Goal: Task Accomplishment & Management: Use online tool/utility

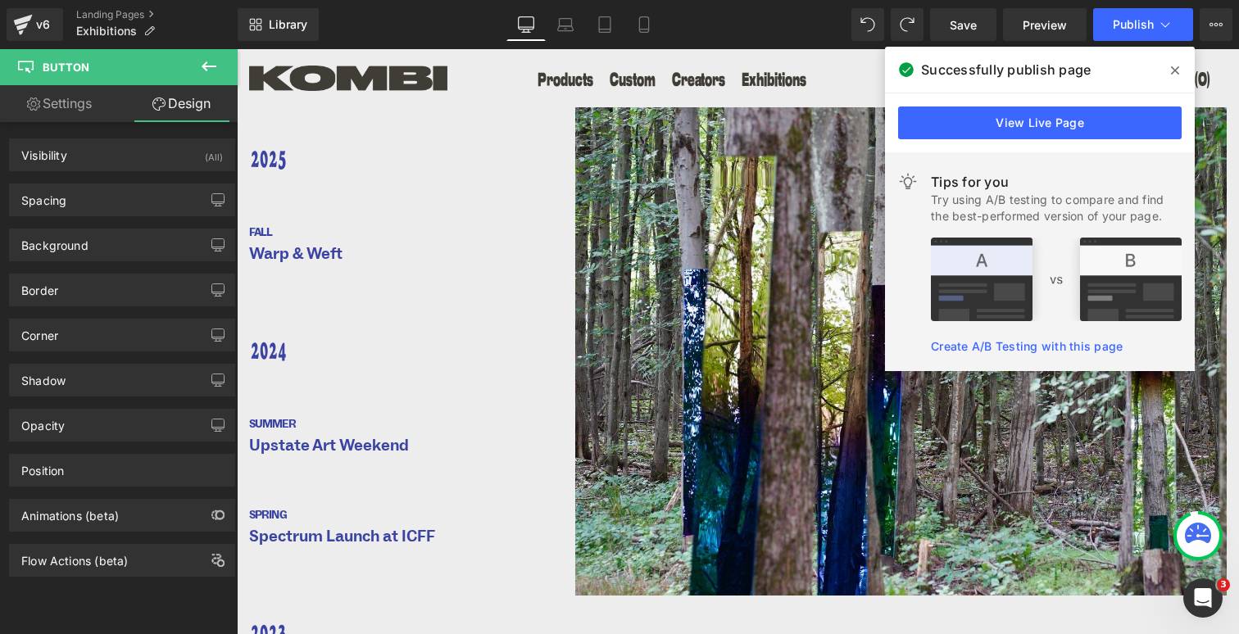
click at [202, 66] on icon at bounding box center [209, 66] width 15 height 10
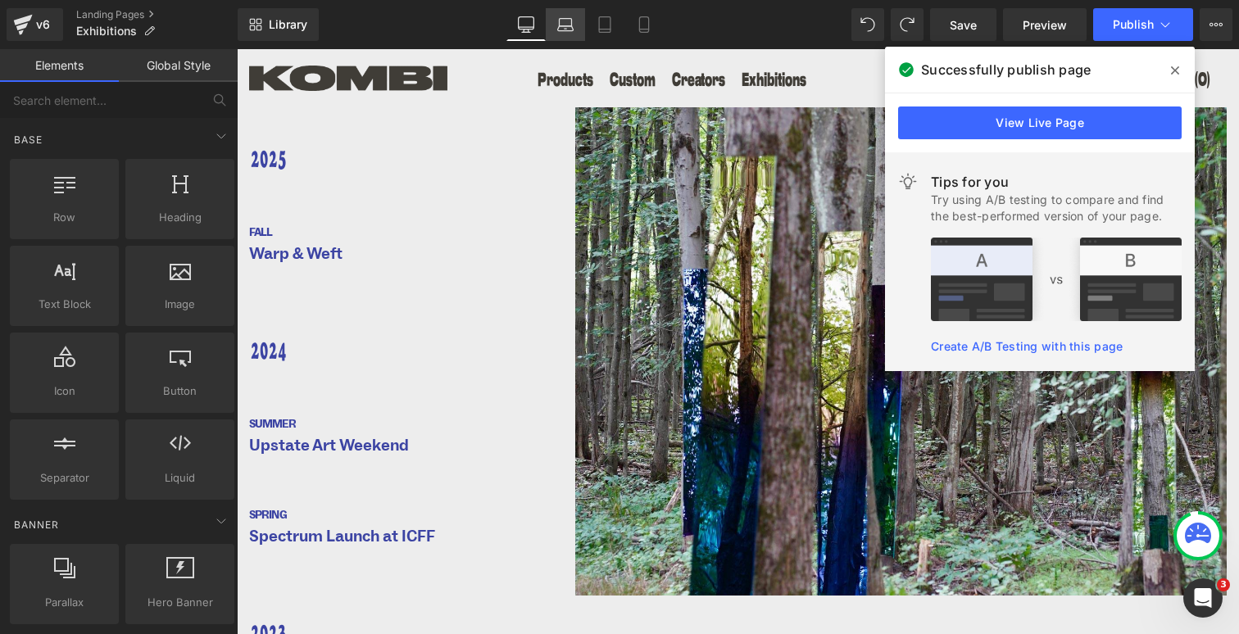
click at [570, 20] on icon at bounding box center [565, 24] width 16 height 16
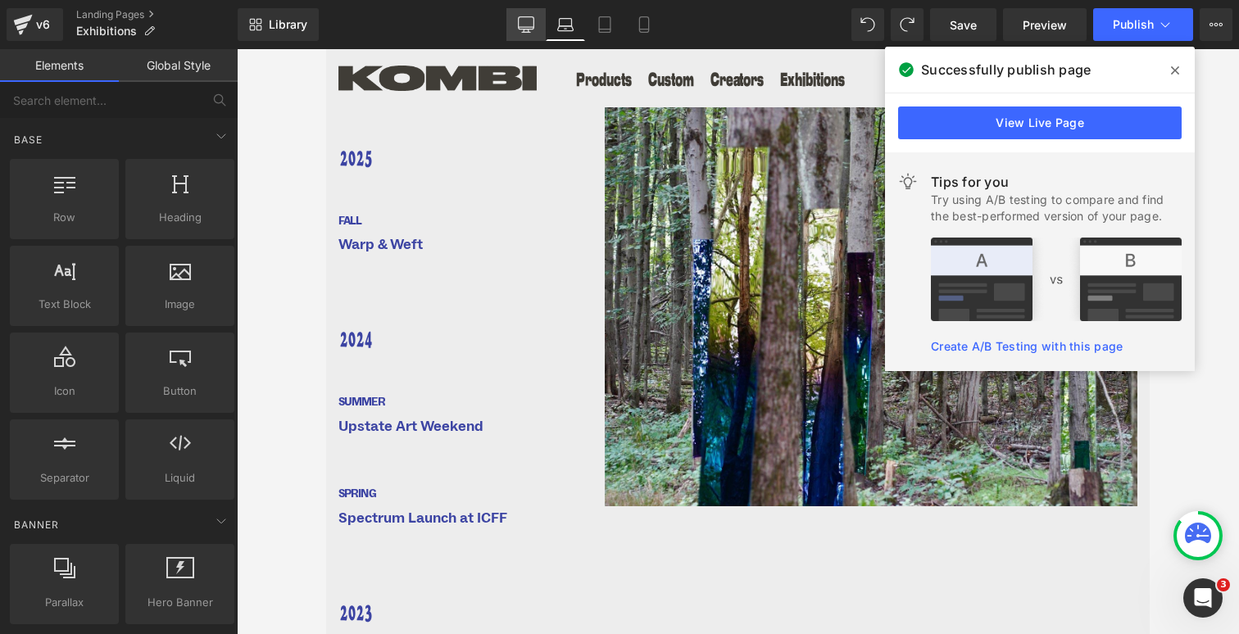
click at [534, 20] on icon at bounding box center [527, 23] width 16 height 12
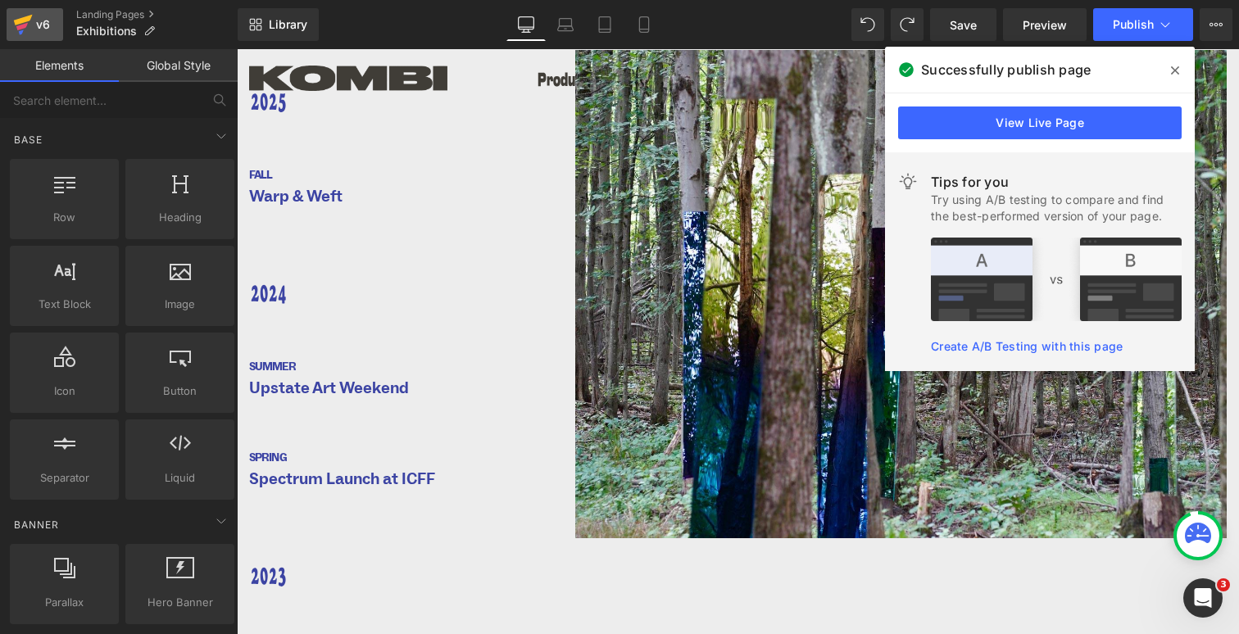
click at [36, 28] on div "v6" at bounding box center [43, 24] width 20 height 21
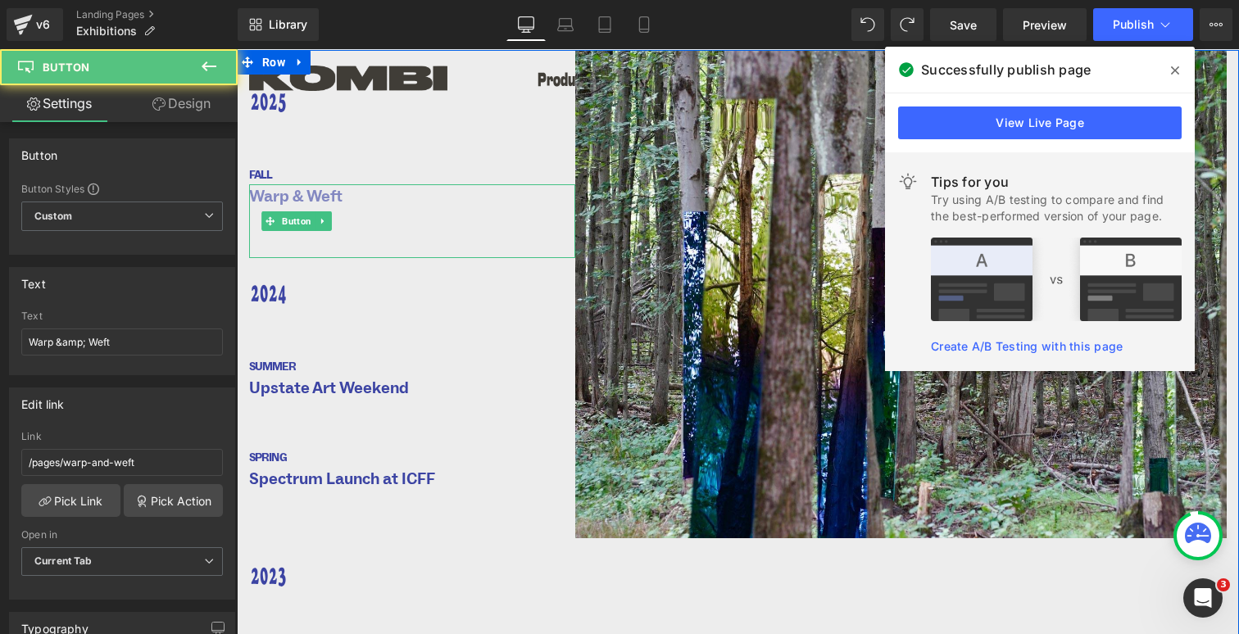
click at [337, 198] on span "Warp & Weft" at bounding box center [295, 196] width 93 height 25
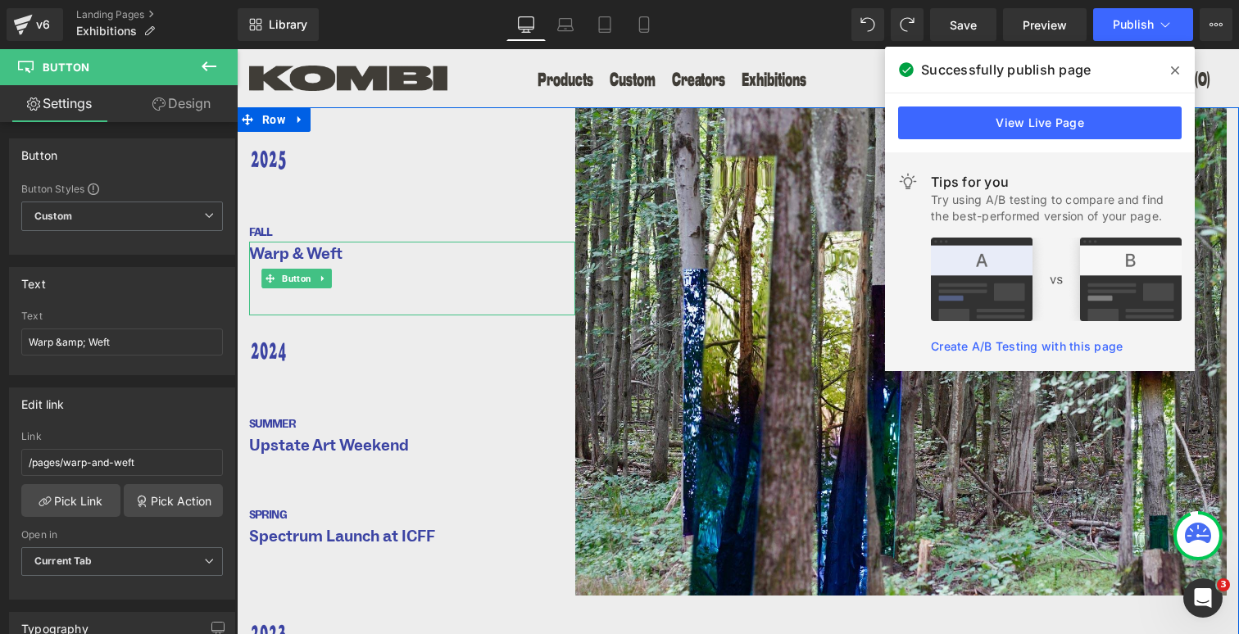
scroll to position [0, 0]
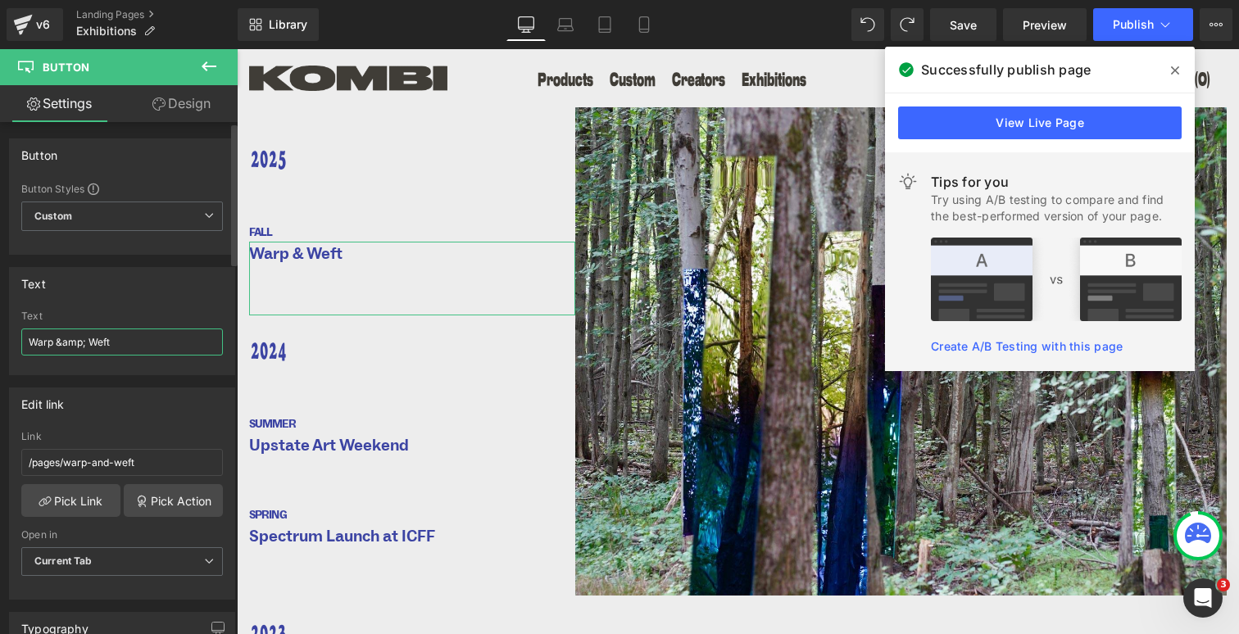
drag, startPoint x: 120, startPoint y: 339, endPoint x: 25, endPoint y: 338, distance: 95.9
click at [25, 338] on input "Warp &amp; Weft" at bounding box center [122, 342] width 202 height 27
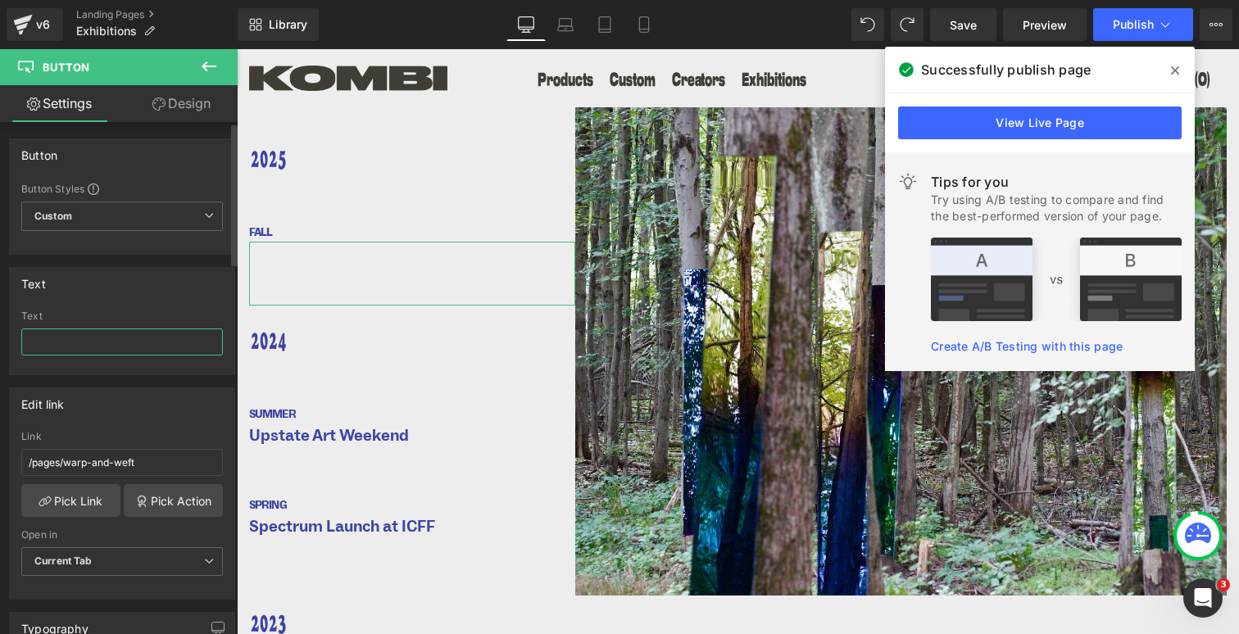
paste input "Collectible [US_STATE]"
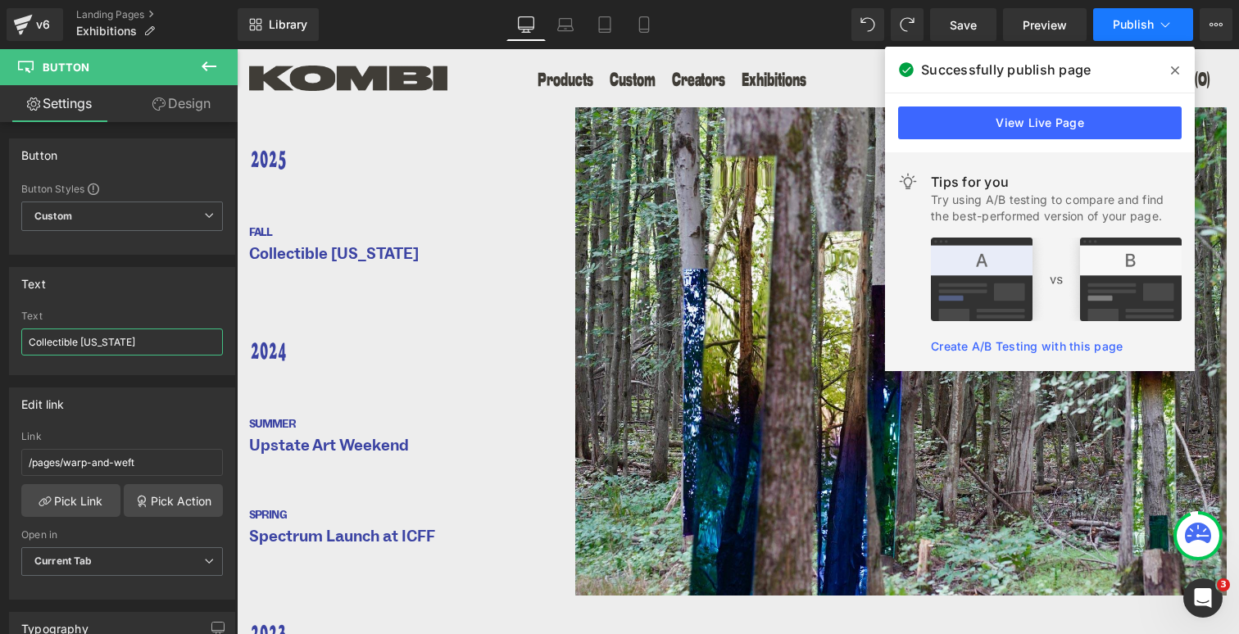
type input "Collectible [US_STATE]"
click at [1148, 12] on button "Publish" at bounding box center [1143, 24] width 100 height 33
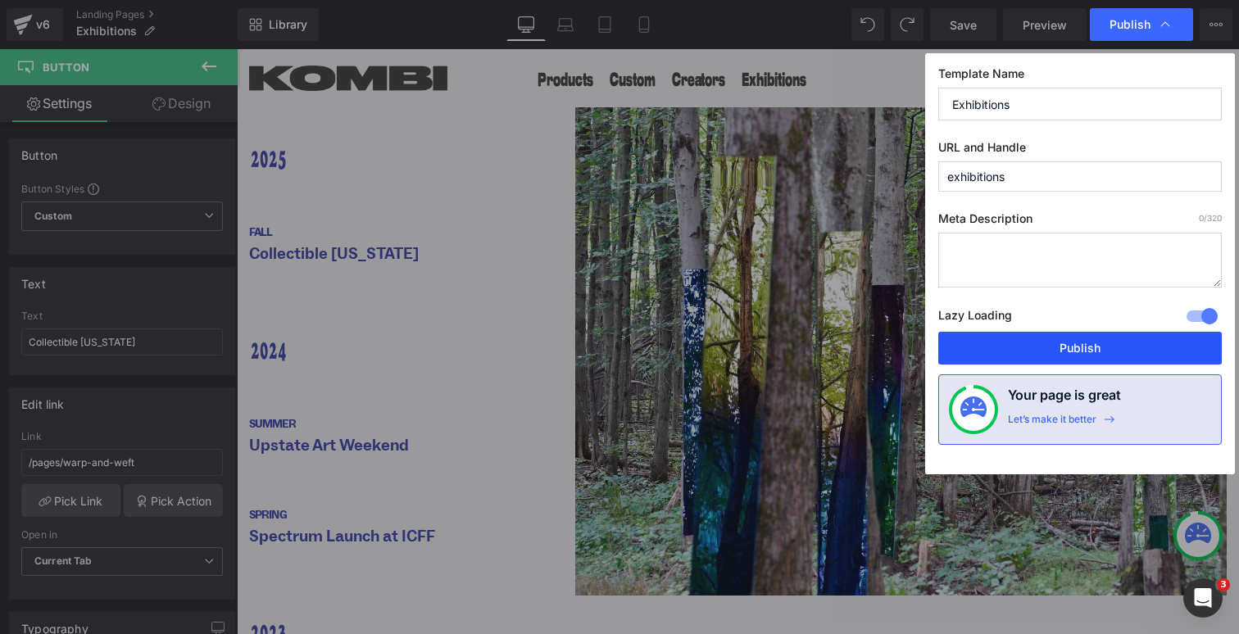
click at [1078, 349] on button "Publish" at bounding box center [1081, 348] width 284 height 33
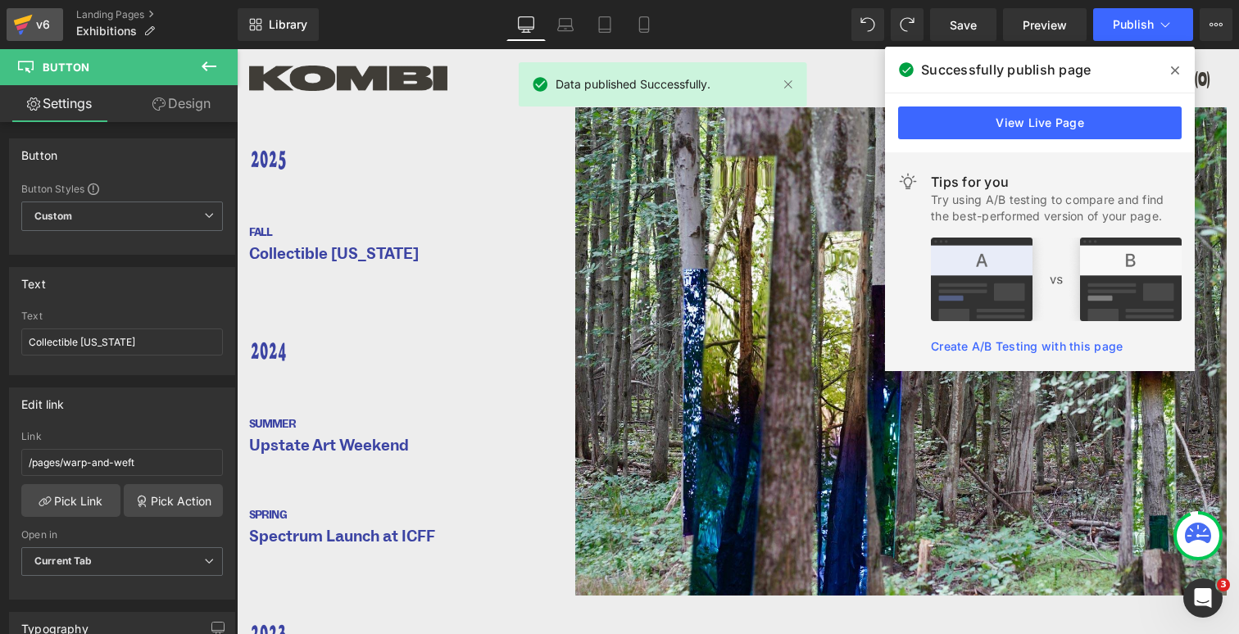
click at [19, 20] on icon at bounding box center [23, 20] width 19 height 11
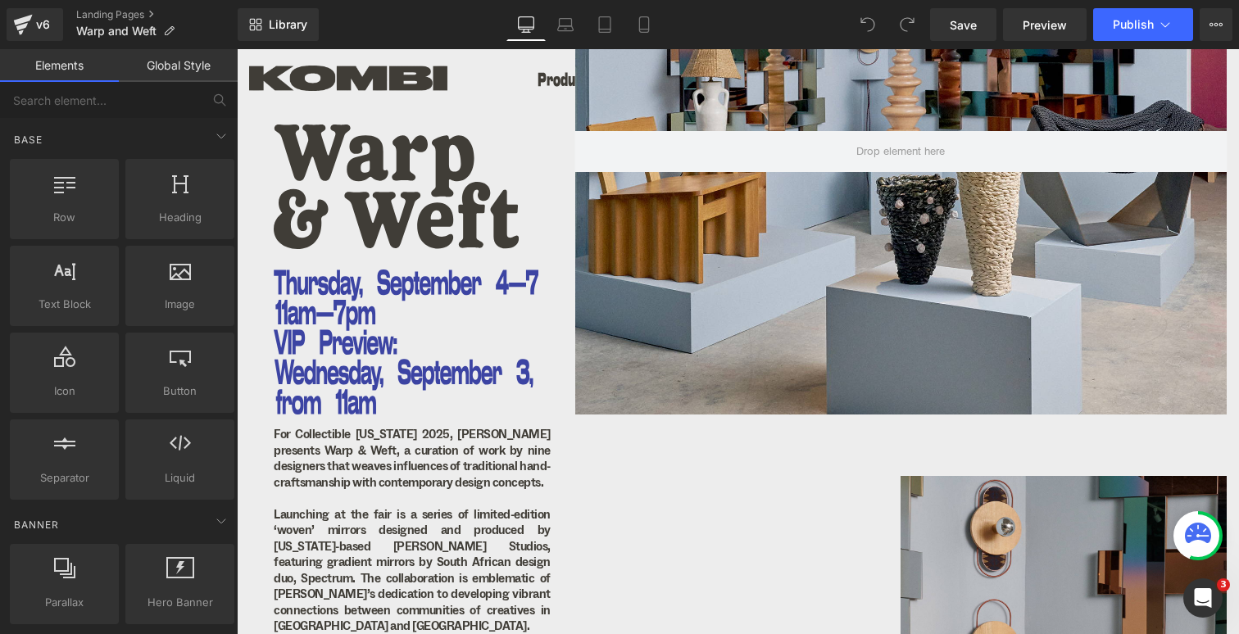
scroll to position [158, 0]
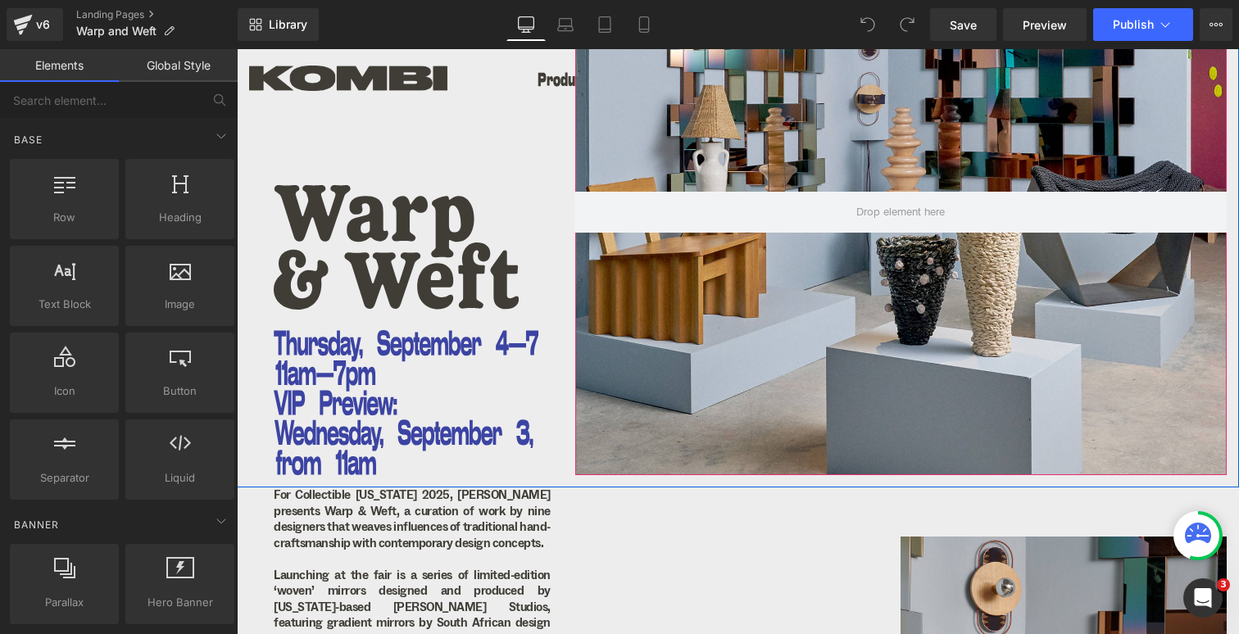
click at [822, 316] on div at bounding box center [901, 212] width 652 height 527
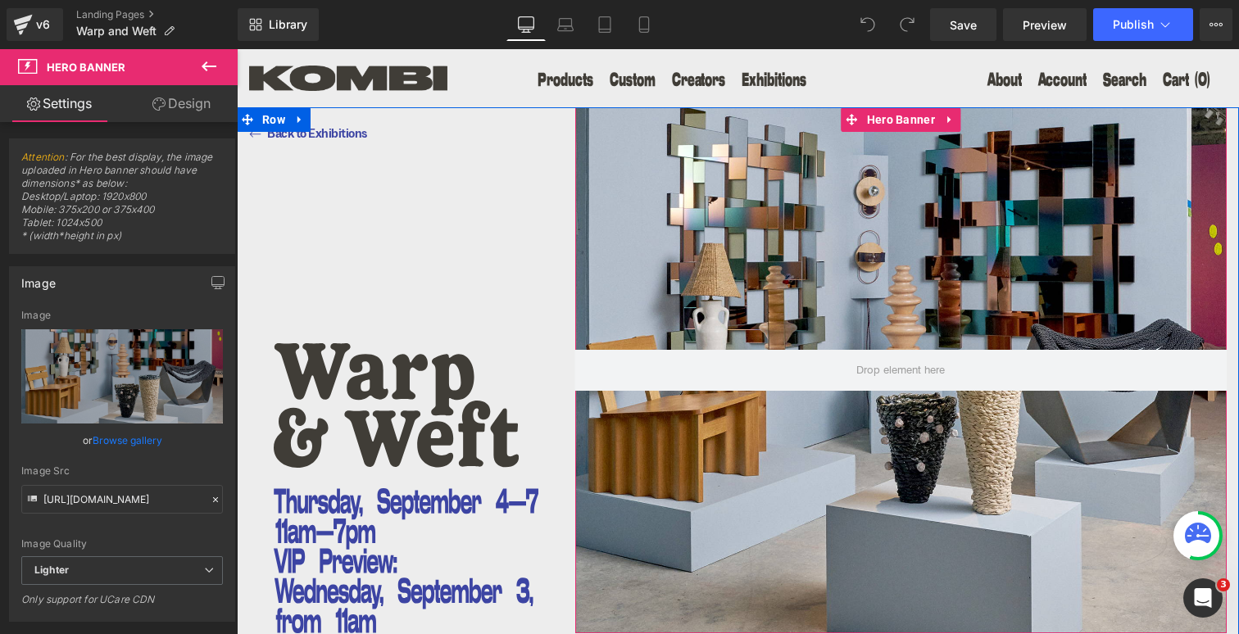
scroll to position [0, 0]
click at [825, 252] on div at bounding box center [901, 370] width 652 height 527
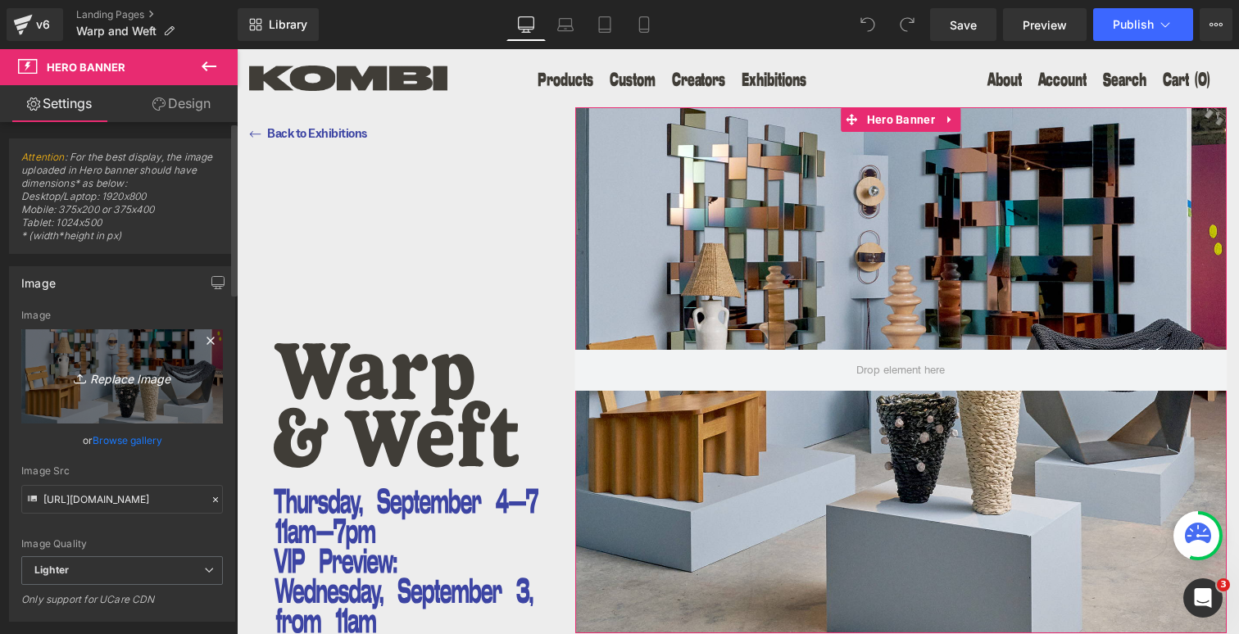
click at [125, 376] on icon "Replace Image" at bounding box center [122, 376] width 131 height 20
type input "C:\fakepath\250902_CF_080-2.png"
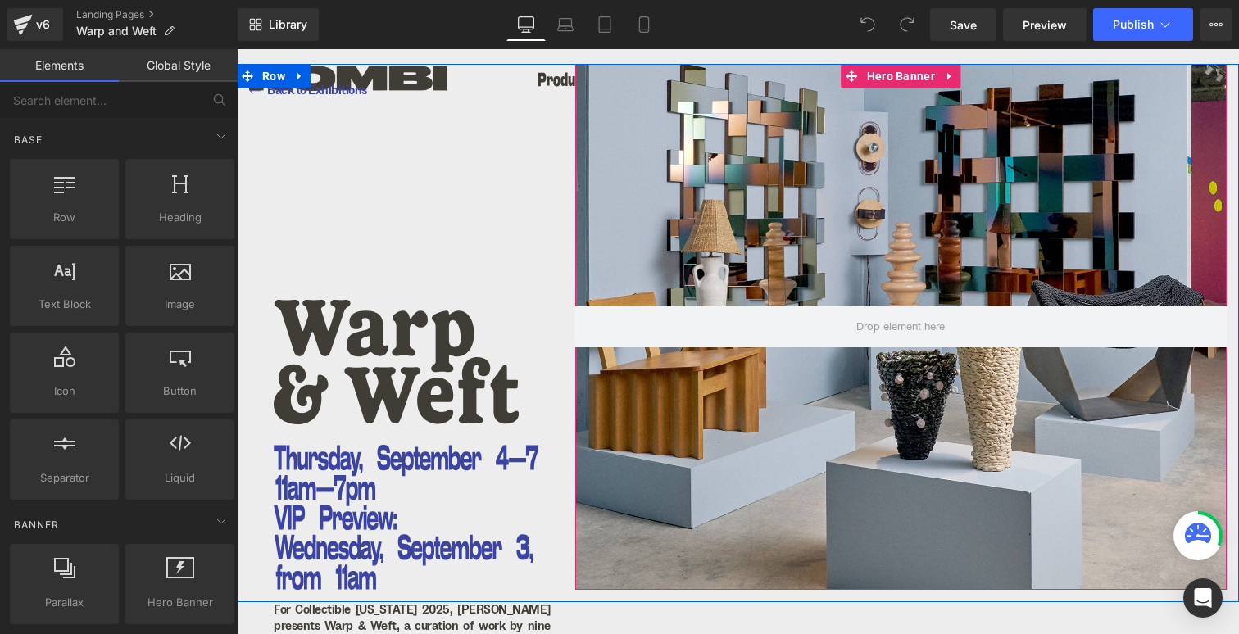
scroll to position [45, 0]
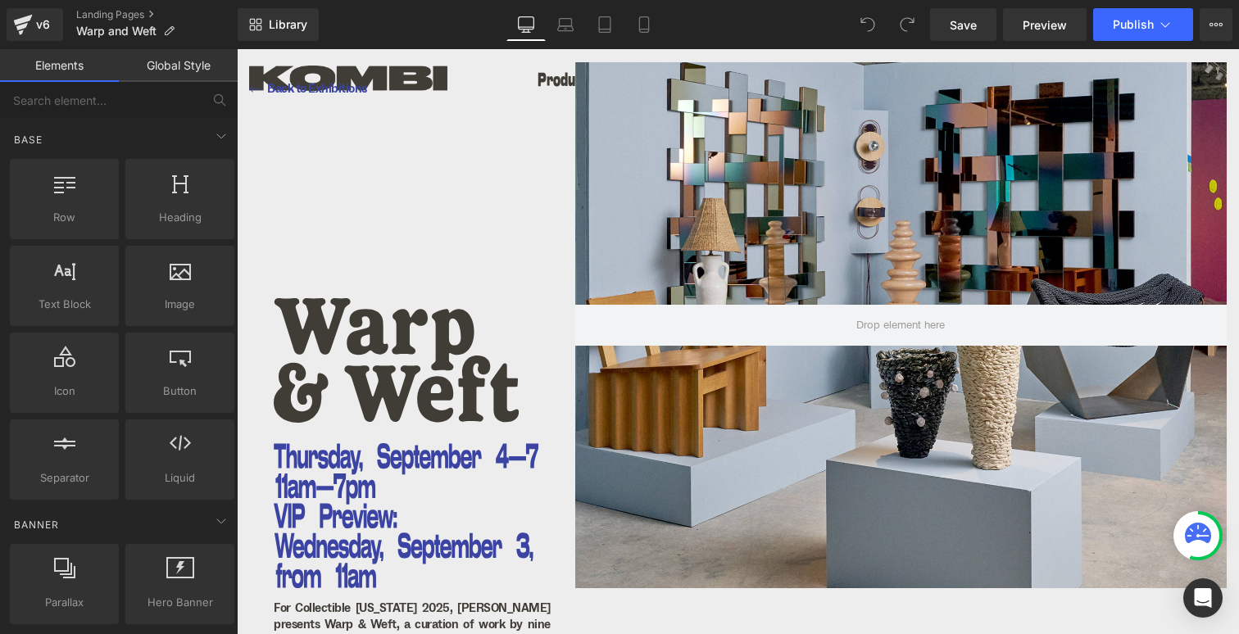
click at [875, 47] on div "Library Desktop Desktop Laptop Tablet Mobile Save Preview Publish Scheduled Vie…" at bounding box center [739, 24] width 1002 height 49
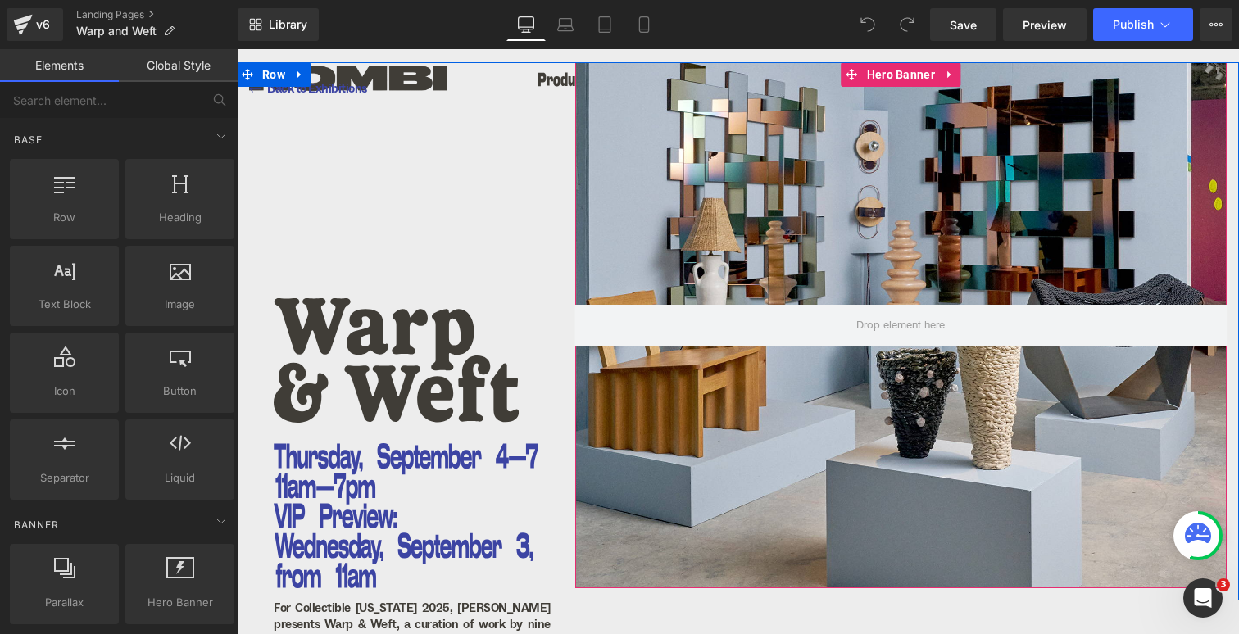
click at [798, 143] on div at bounding box center [901, 325] width 652 height 527
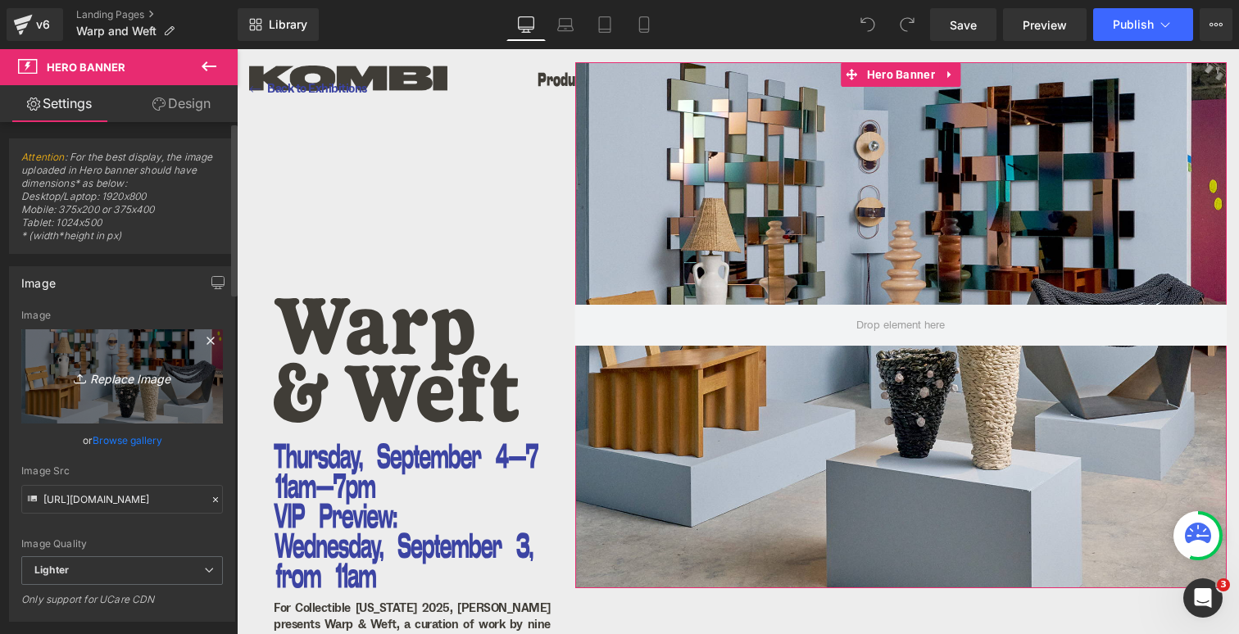
click at [126, 366] on link "Replace Image" at bounding box center [122, 377] width 202 height 94
type input "C:\fakepath\250902_CF_080-2.png"
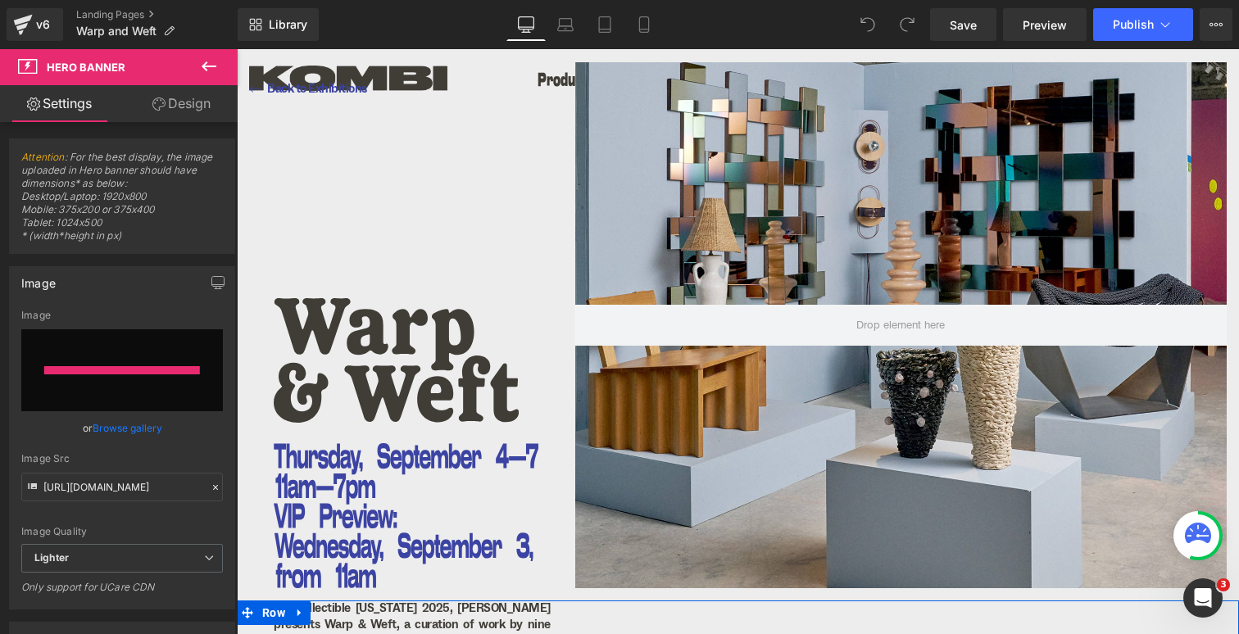
type input "https://ucarecdn.com/cfbacca9-7aa6-45d0-89c6-58f5228fa87b/-/format/auto/-/previ…"
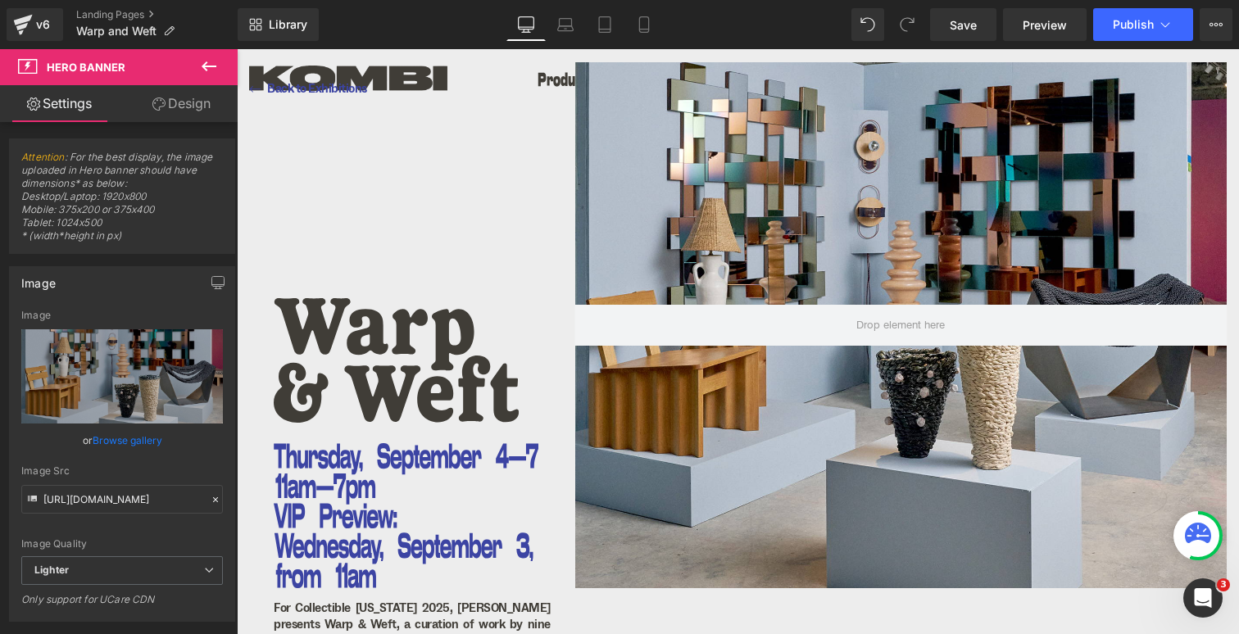
click at [800, 424] on div at bounding box center [901, 325] width 652 height 527
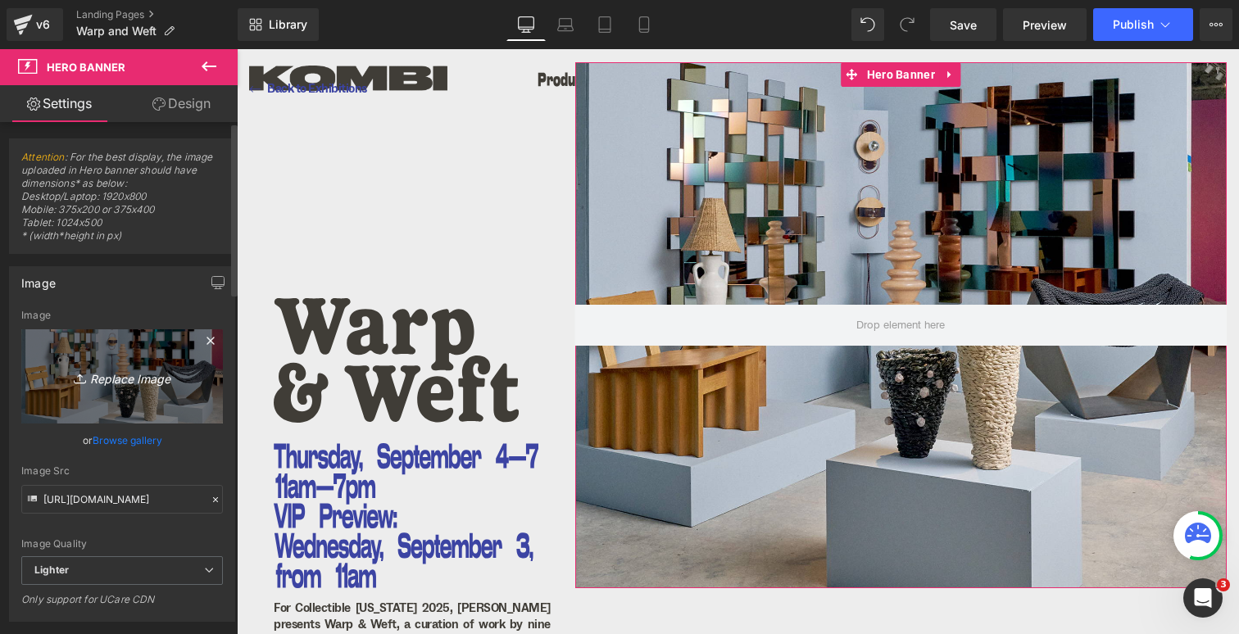
click at [117, 381] on icon "Replace Image" at bounding box center [122, 376] width 131 height 20
type input "C:\fakepath\250902_CF_080-2.jpg"
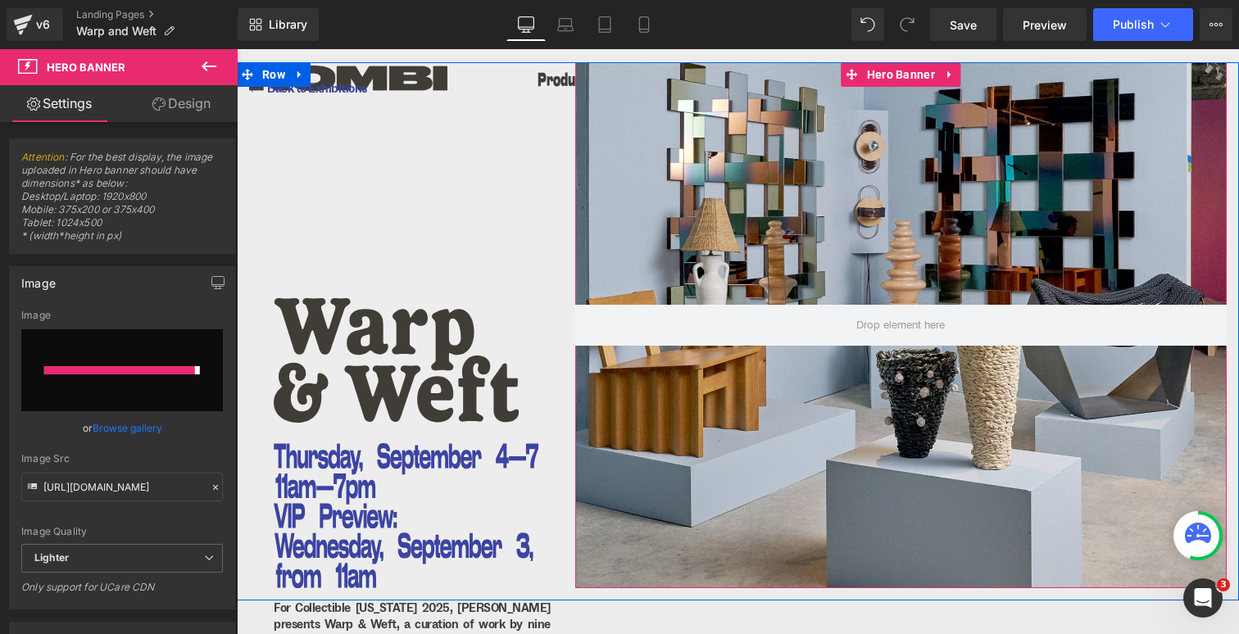
type input "https://ucarecdn.com/30835e97-2766-4b91-bfc3-4182401c26de/-/format/auto/-/previ…"
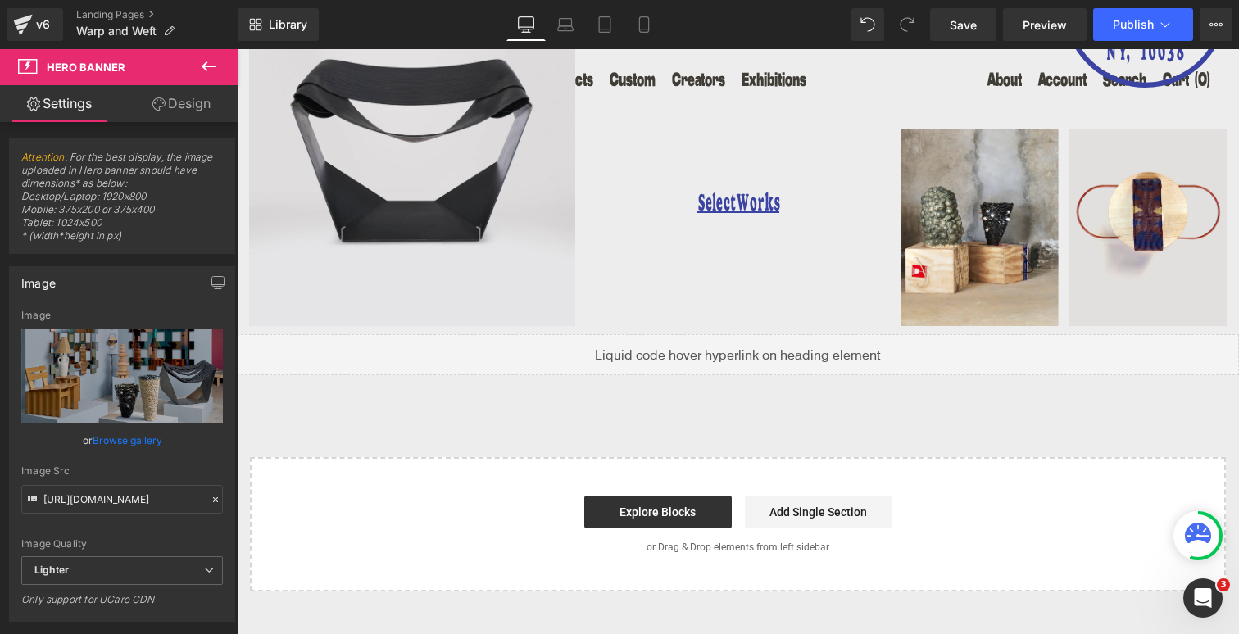
scroll to position [1098, 0]
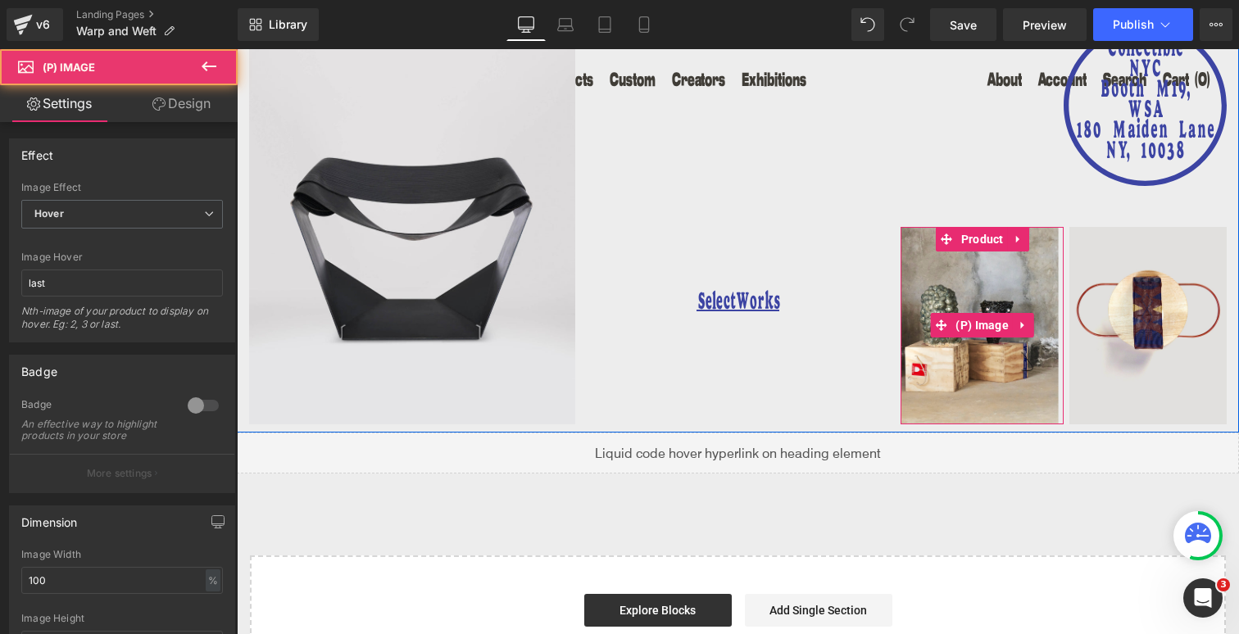
click at [977, 314] on img at bounding box center [982, 326] width 163 height 198
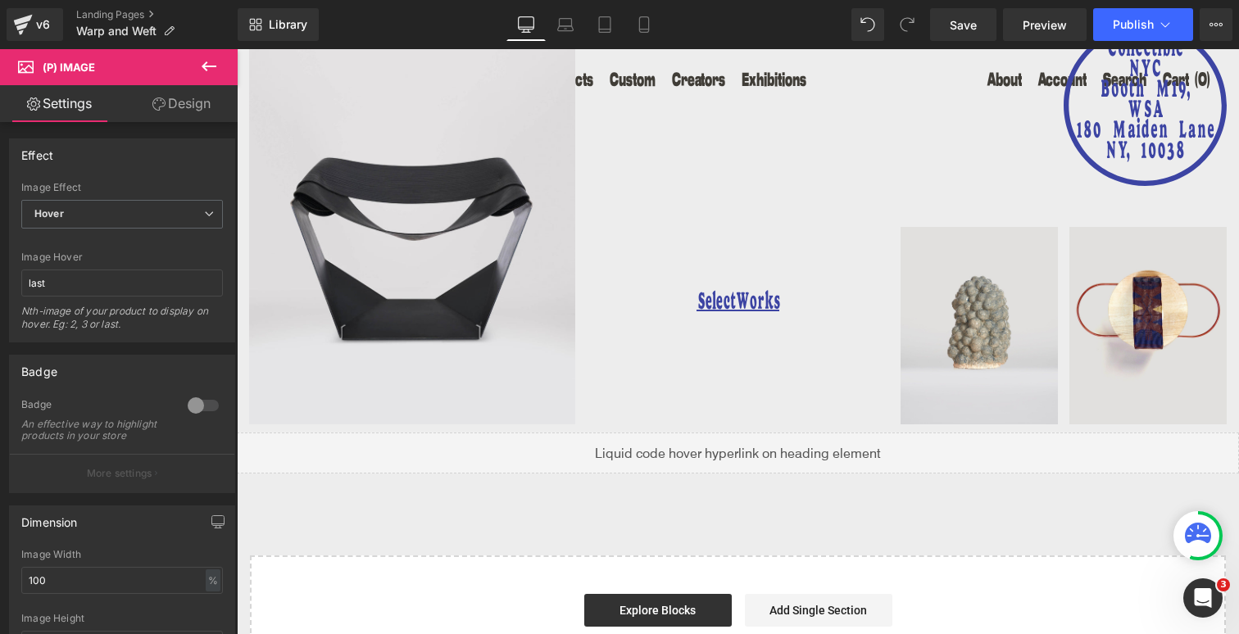
scroll to position [0, 0]
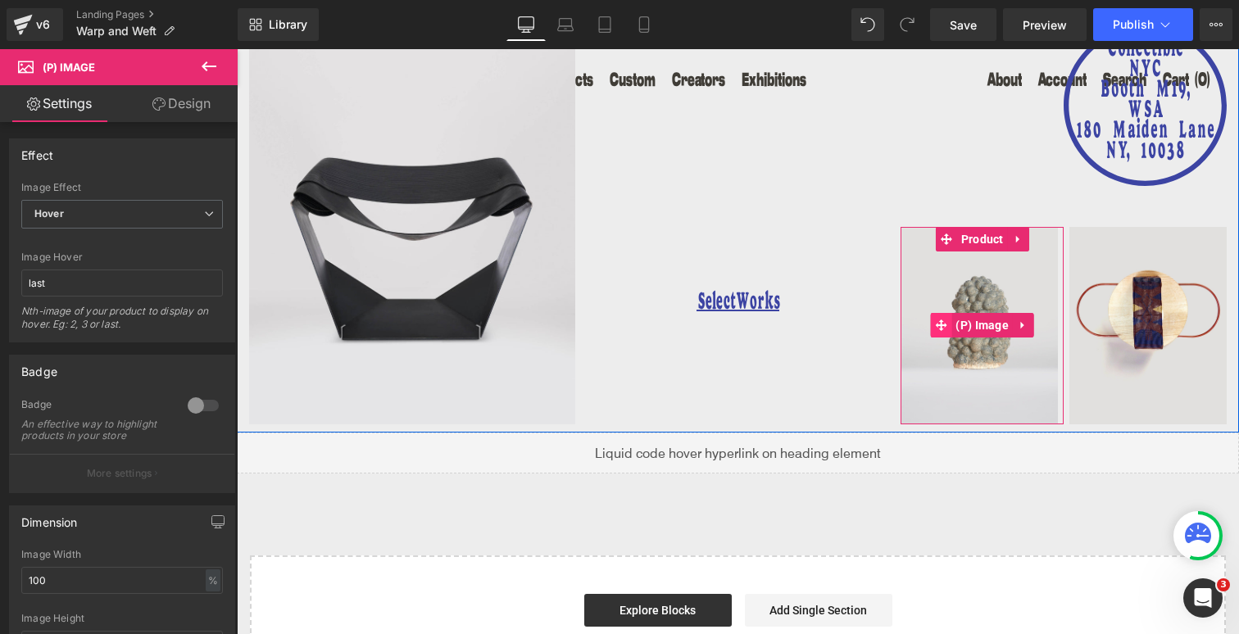
click at [941, 320] on icon at bounding box center [940, 325] width 11 height 11
click at [947, 234] on icon at bounding box center [946, 239] width 11 height 11
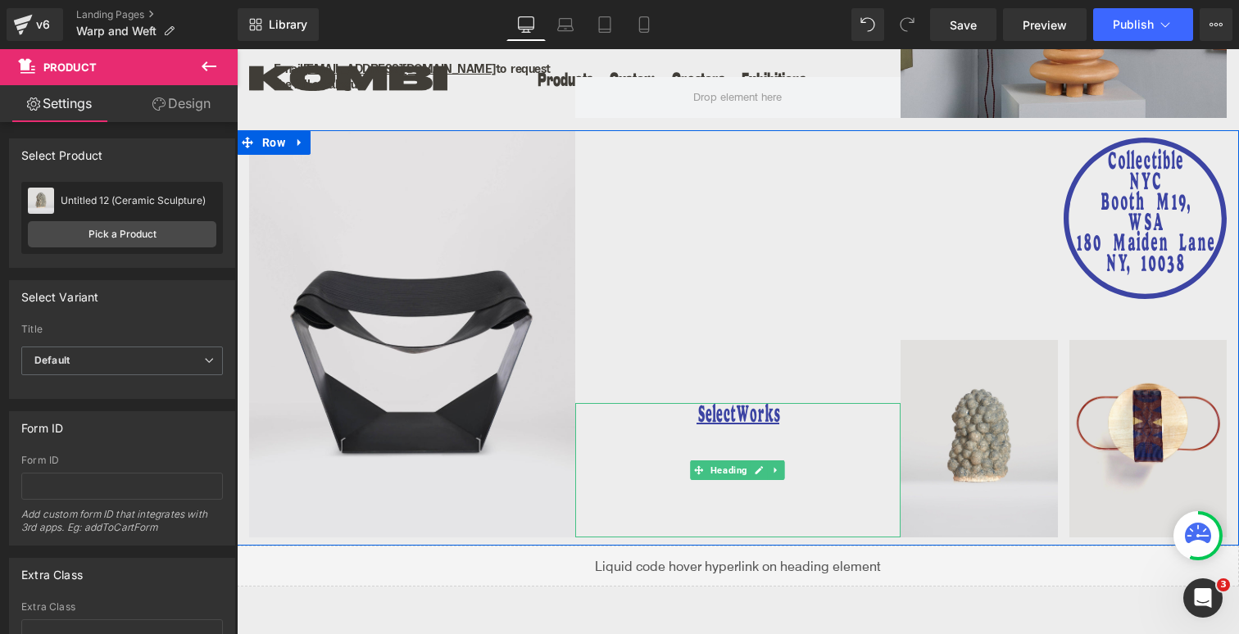
scroll to position [979, 0]
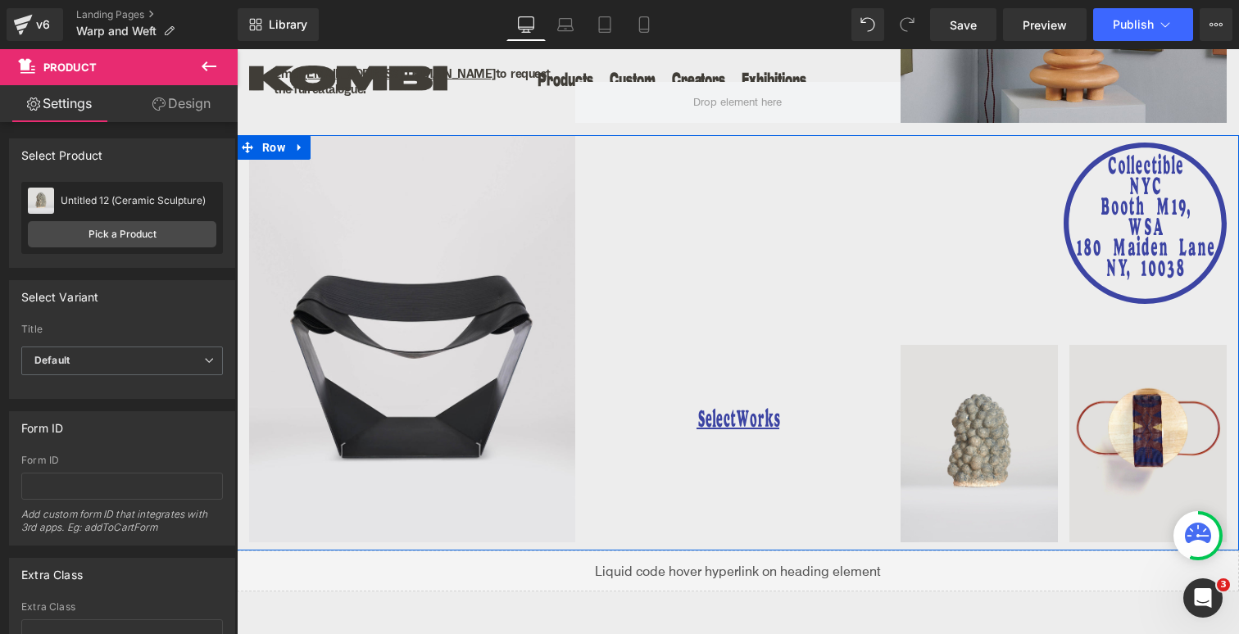
click at [753, 293] on div "SelectWorks Heading" at bounding box center [738, 338] width 326 height 407
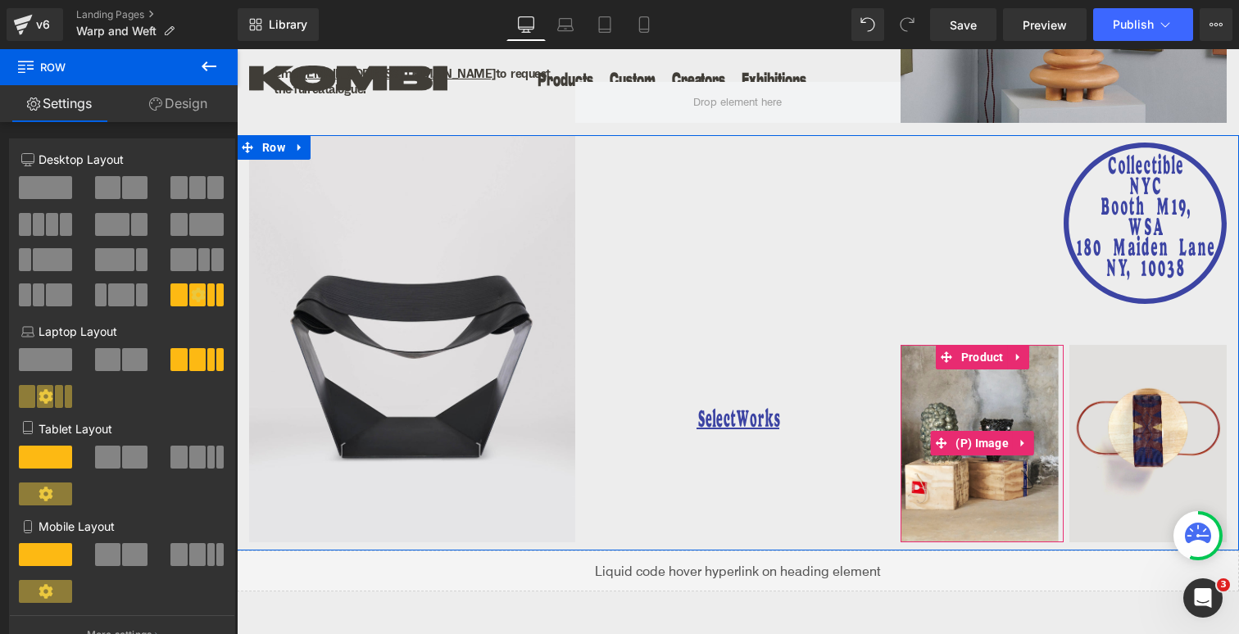
click at [989, 364] on img at bounding box center [982, 444] width 163 height 198
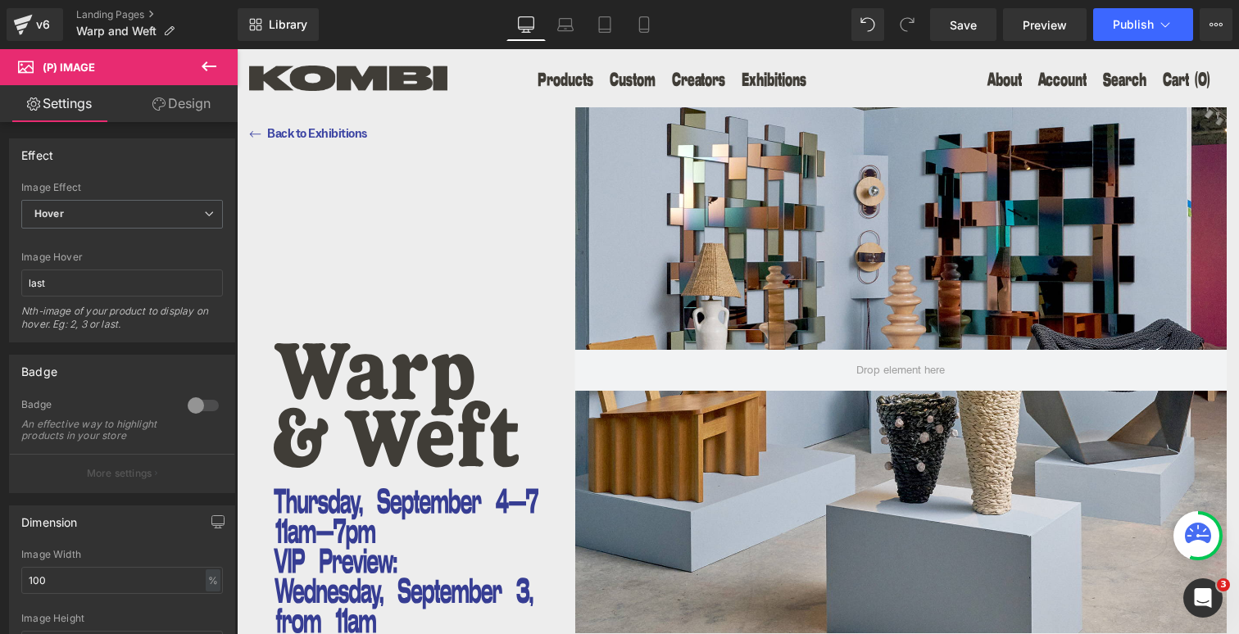
scroll to position [0, 0]
click at [1132, 19] on span "Publish" at bounding box center [1133, 24] width 41 height 13
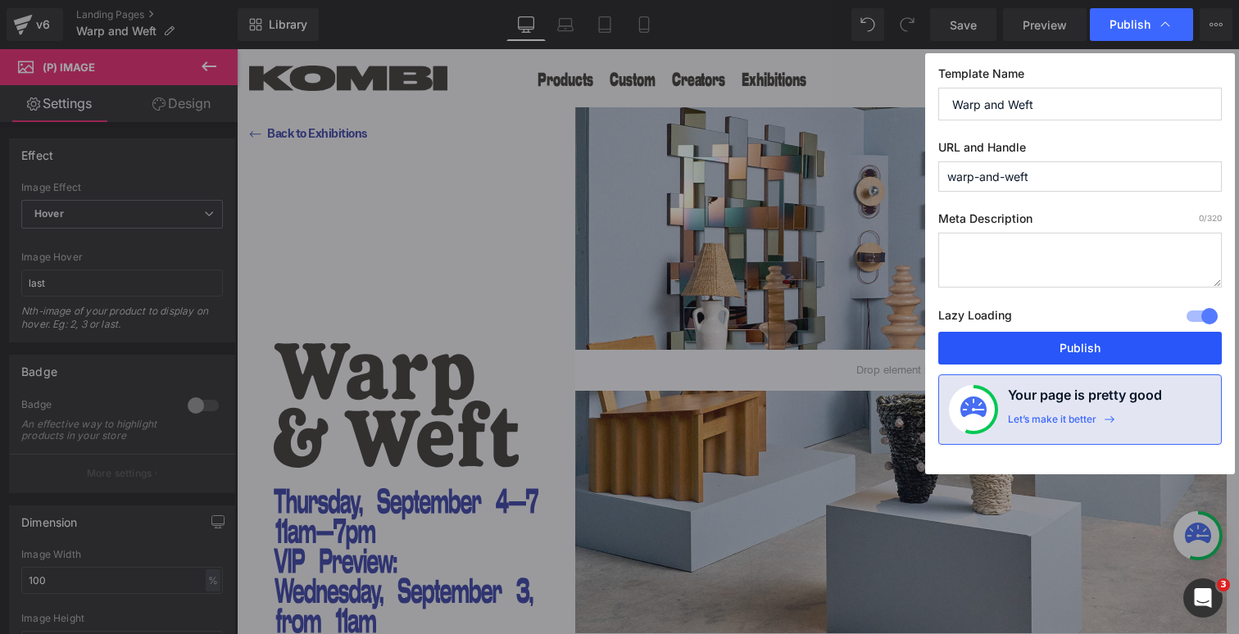
click at [1099, 338] on button "Publish" at bounding box center [1081, 348] width 284 height 33
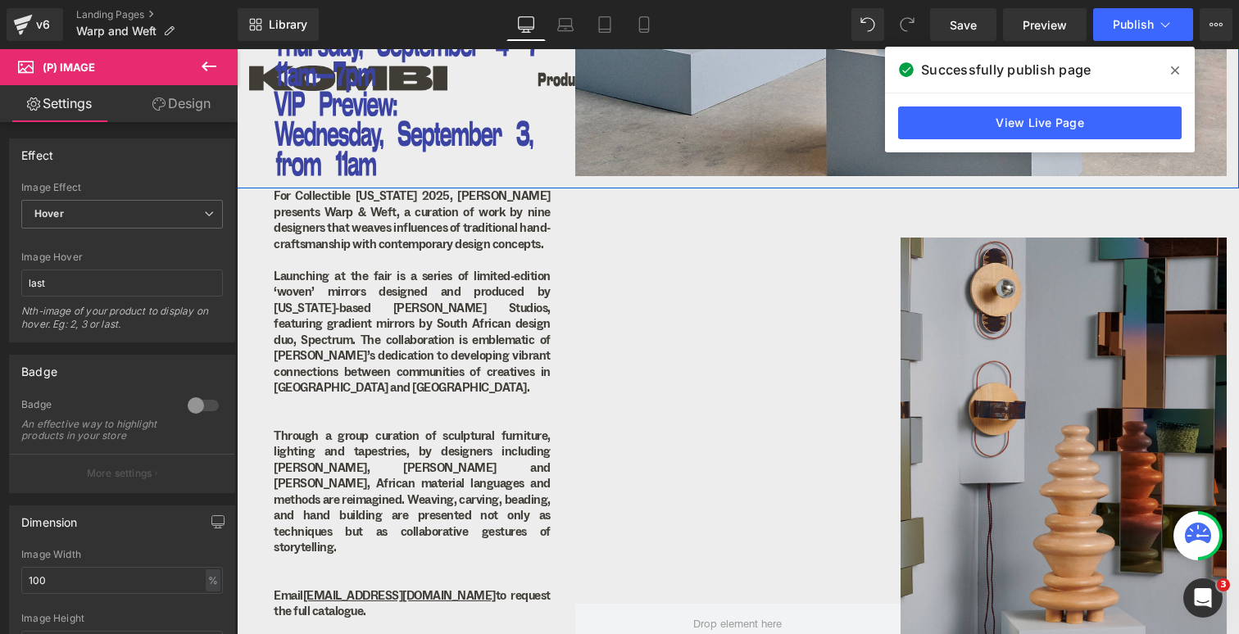
scroll to position [489, 0]
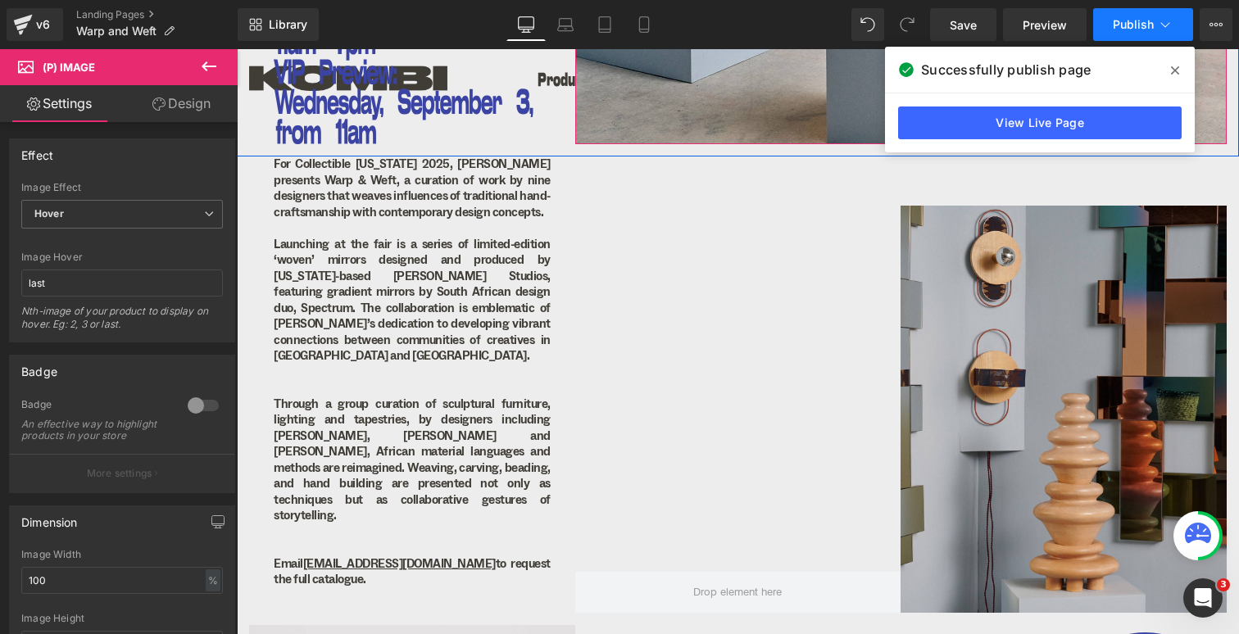
click at [1152, 26] on span "Publish" at bounding box center [1133, 24] width 41 height 13
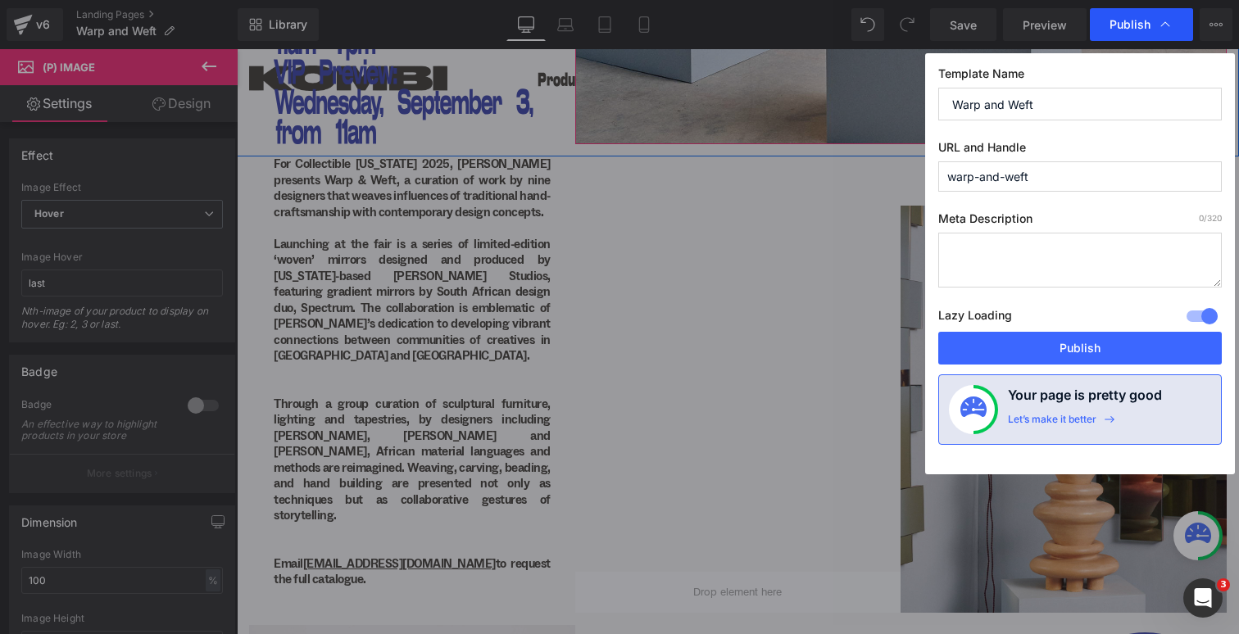
click at [1169, 22] on icon at bounding box center [1165, 24] width 16 height 16
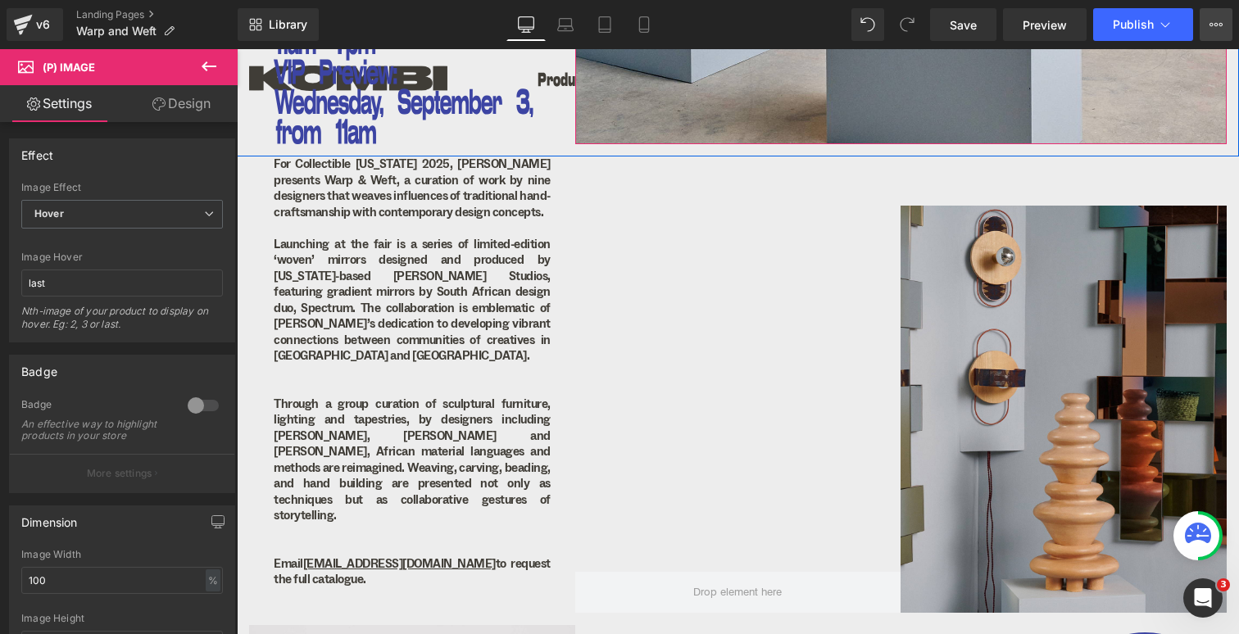
click at [1210, 25] on icon at bounding box center [1216, 24] width 13 height 13
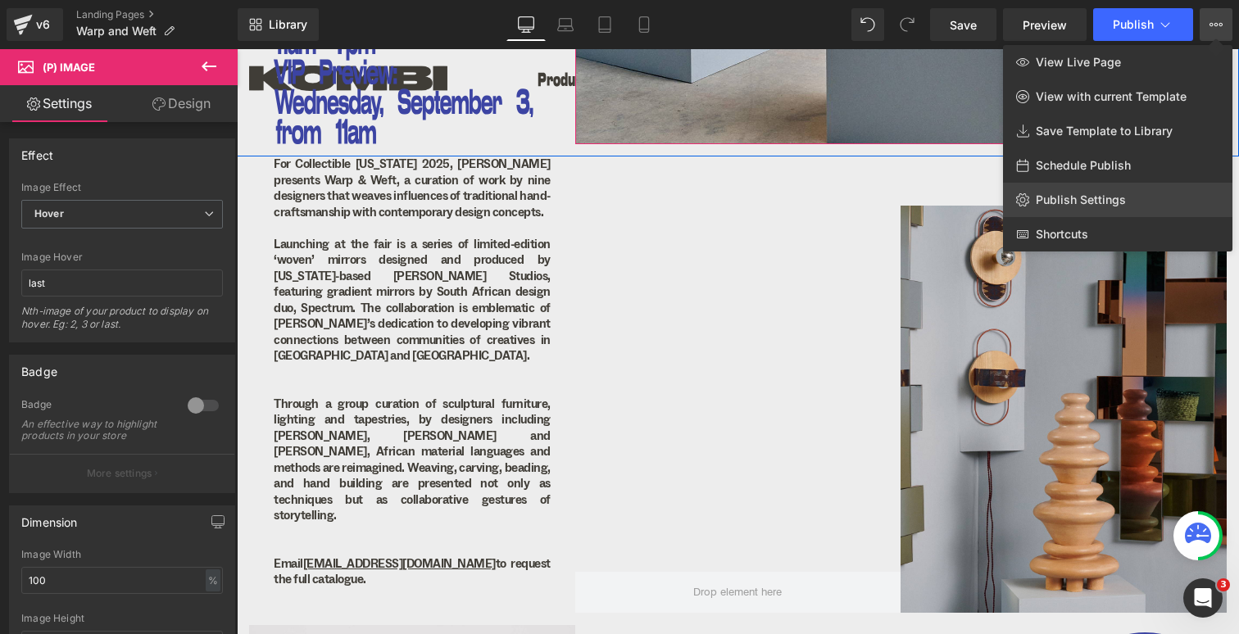
click at [1045, 210] on link "Publish Settings" at bounding box center [1118, 200] width 230 height 34
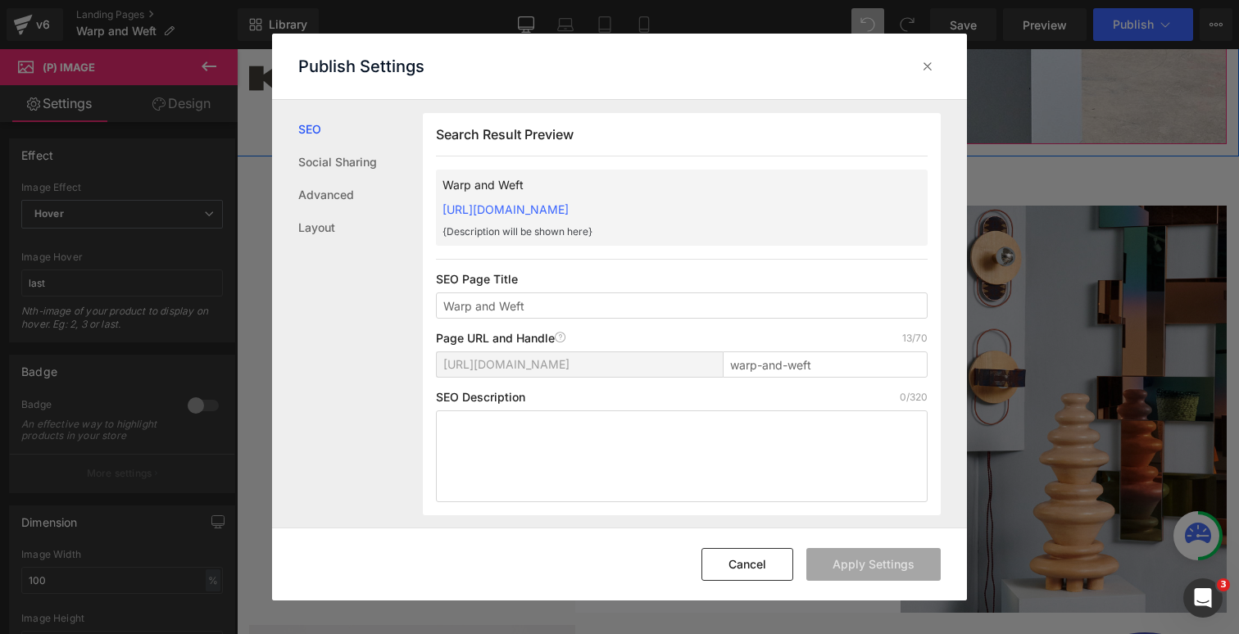
scroll to position [1, 0]
click at [927, 57] on div at bounding box center [928, 66] width 26 height 26
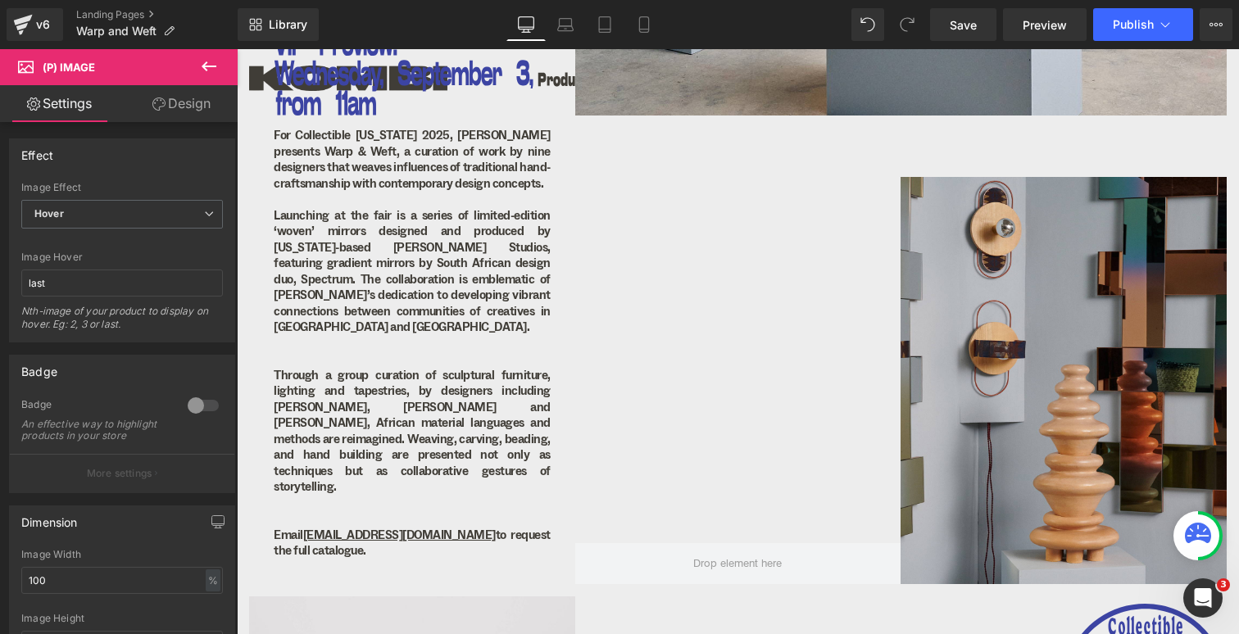
scroll to position [584, 0]
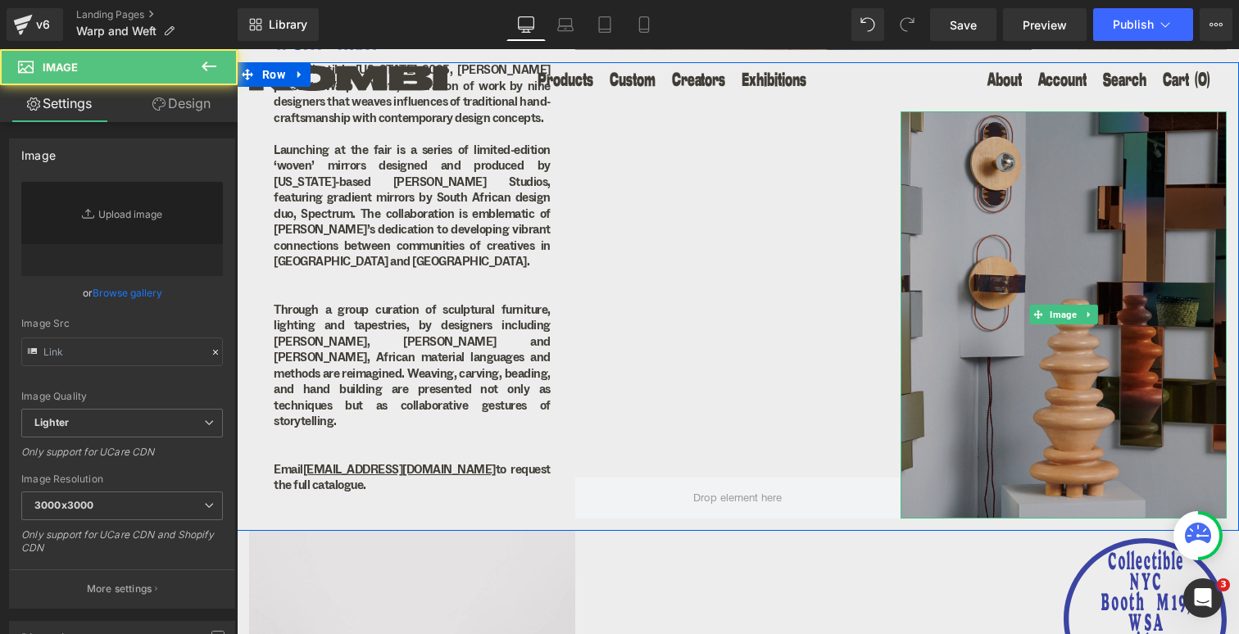
type input "https://ucarecdn.com/a592dead-bdf7-43d7-ab64-5c4dacce4935/-/format/auto/-/previ…"
click at [989, 290] on img at bounding box center [1064, 314] width 326 height 407
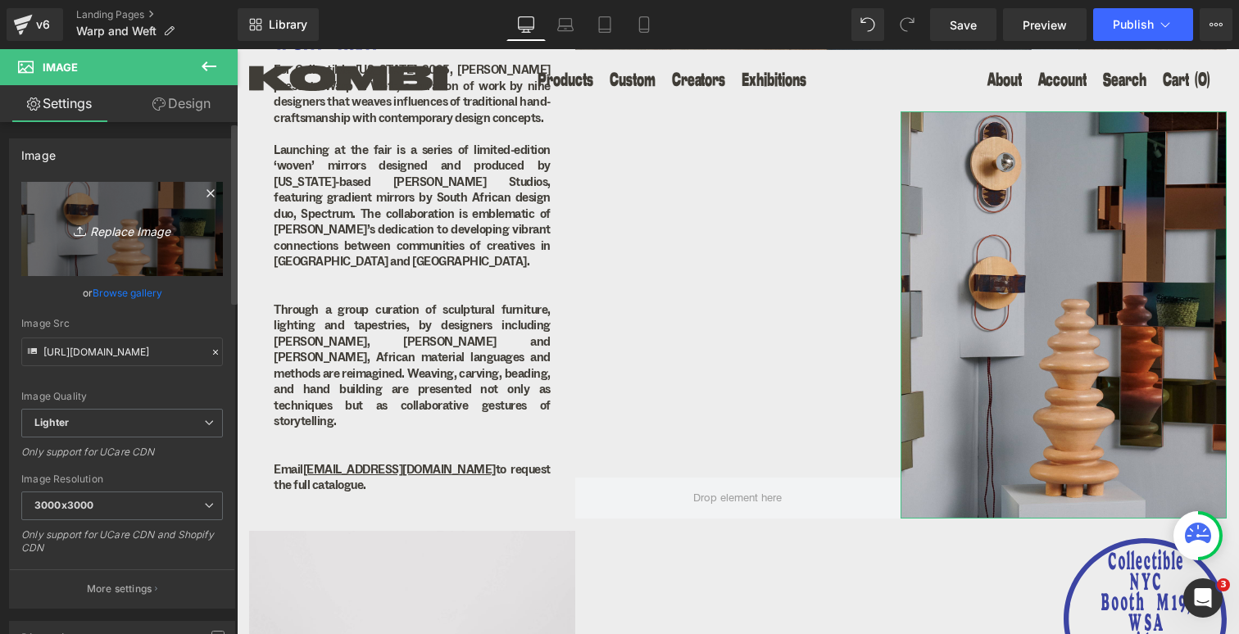
click at [155, 229] on icon "Replace Image" at bounding box center [122, 229] width 131 height 20
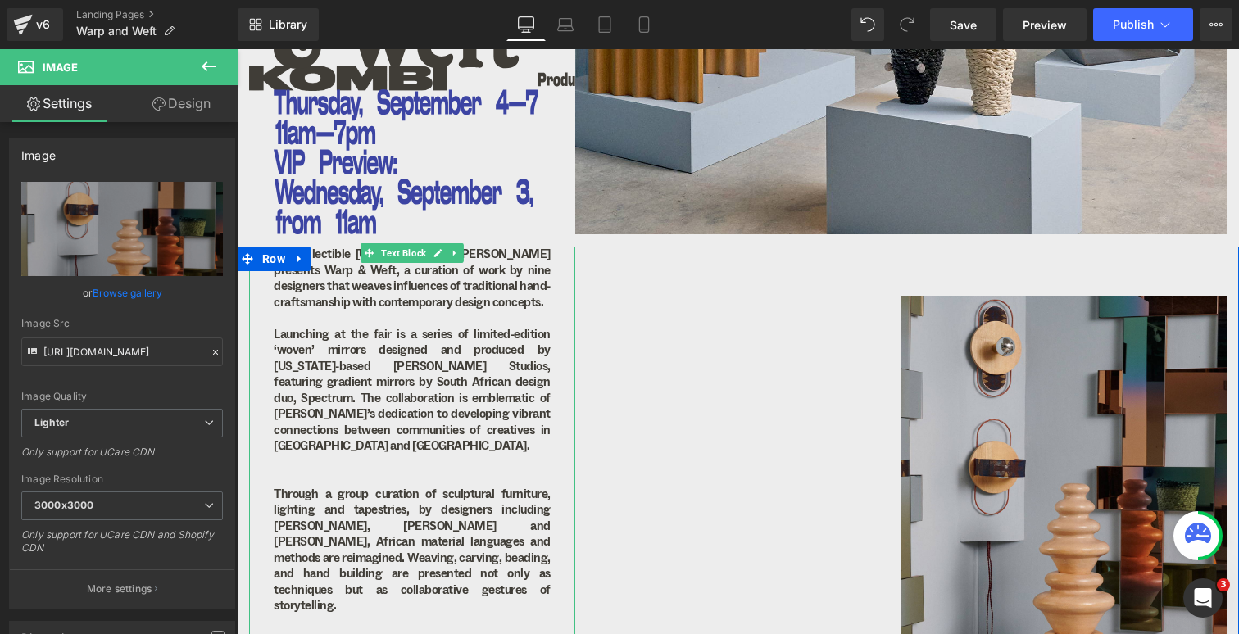
scroll to position [398, 0]
click at [410, 338] on p "Launching at the fair is a series of limited-edition ‘woven’ mirrors designed a…" at bounding box center [412, 392] width 277 height 128
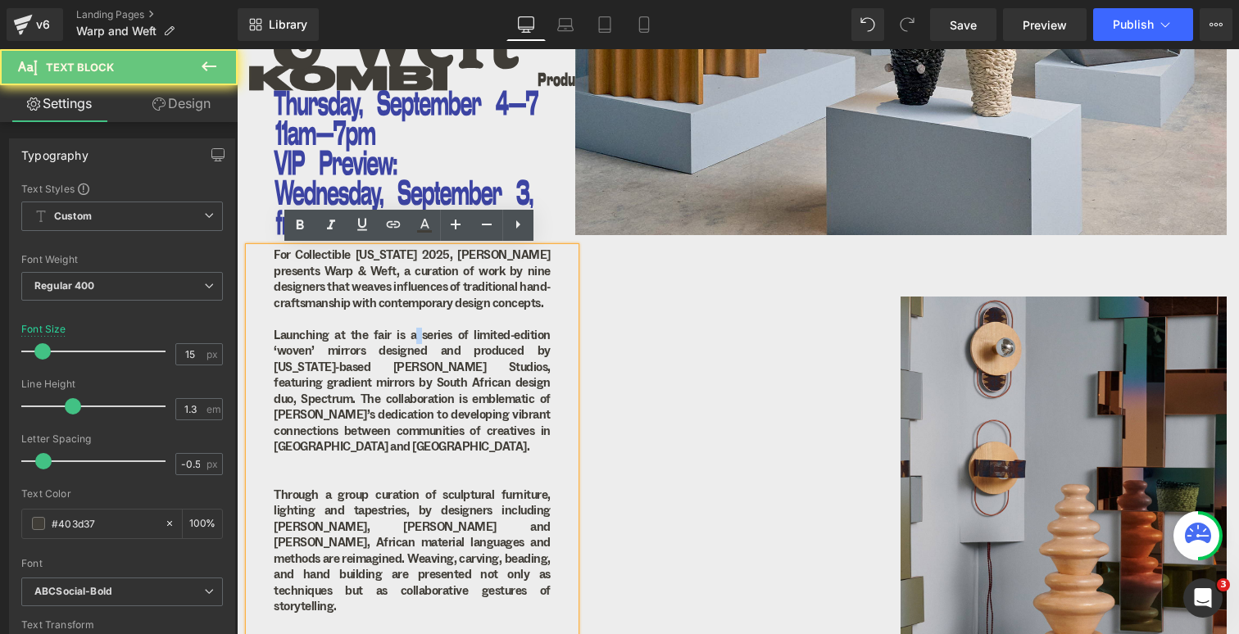
click at [410, 338] on p "Launching at the fair is a series of limited-edition ‘woven’ mirrors designed a…" at bounding box center [412, 392] width 277 height 128
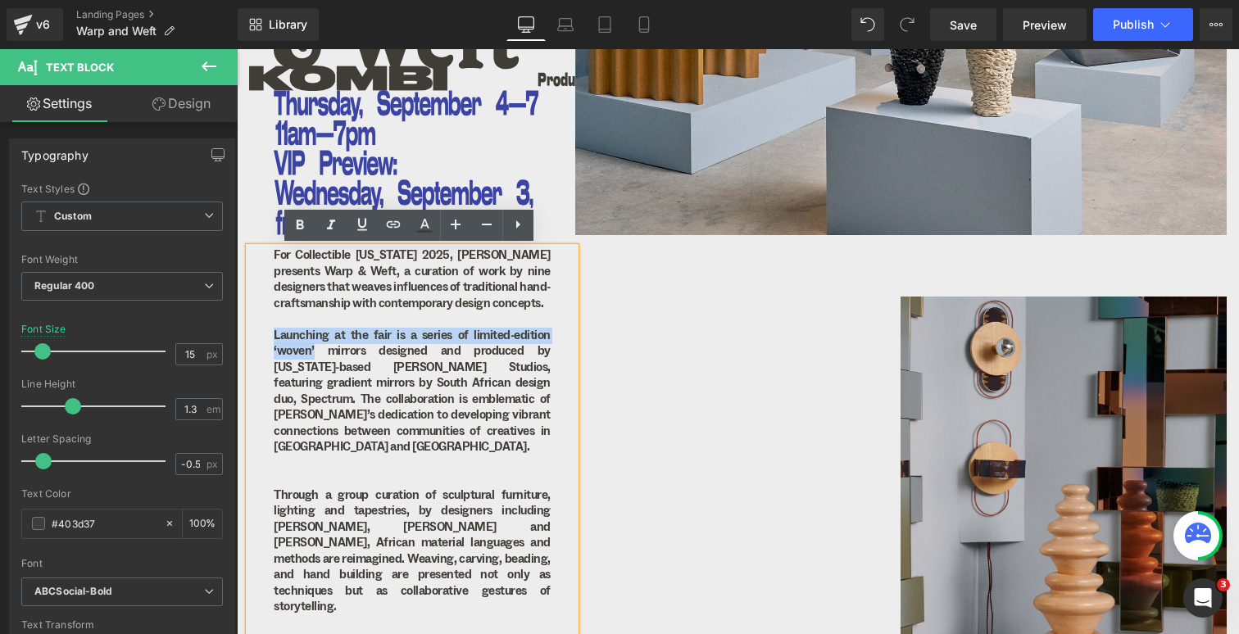
drag, startPoint x: 271, startPoint y: 332, endPoint x: 310, endPoint y: 350, distance: 42.5
click at [310, 350] on p "Launching at the fair is a series of limited-edition ‘woven’ mirrors designed a…" at bounding box center [412, 392] width 277 height 128
drag, startPoint x: 401, startPoint y: 346, endPoint x: 270, endPoint y: 334, distance: 131.6
click at [270, 334] on div "For Collectible New York 2025, Kombi presents Warp & Weft, a curation of work b…" at bounding box center [412, 476] width 326 height 457
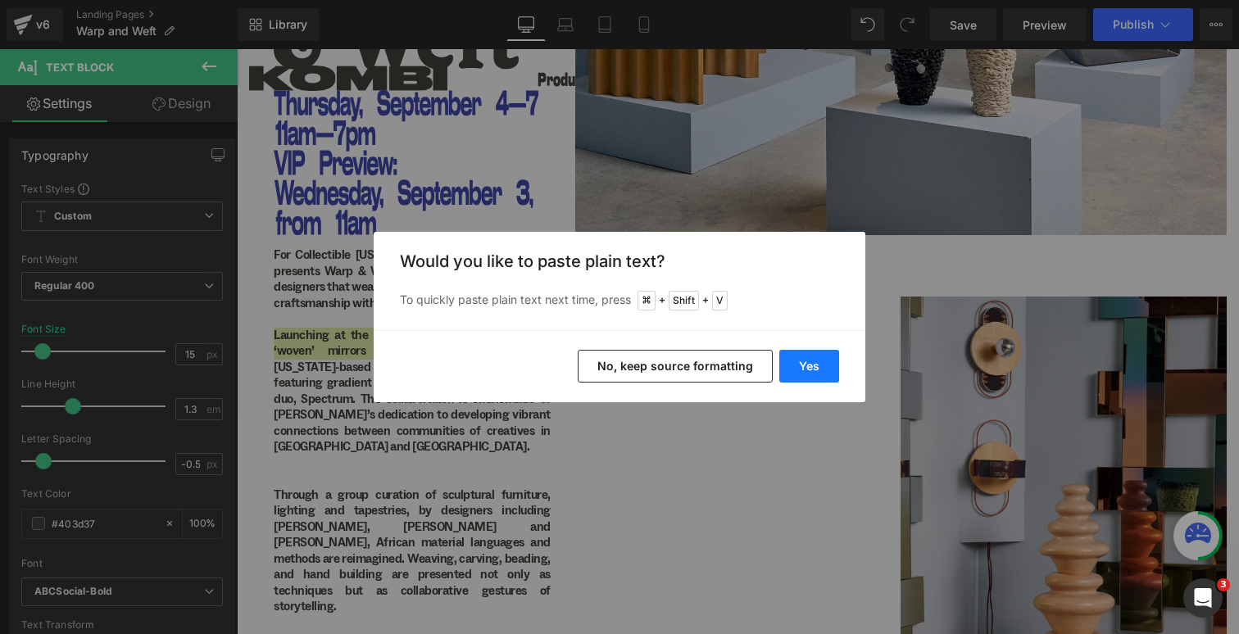
click at [798, 366] on button "Yes" at bounding box center [810, 366] width 60 height 33
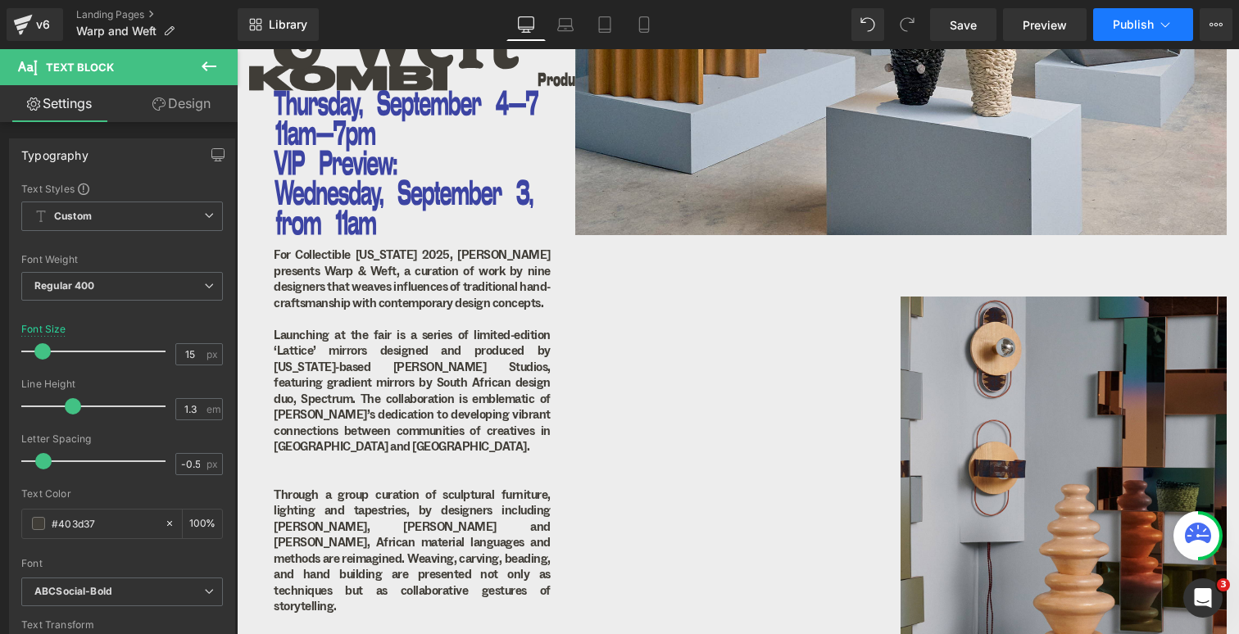
click at [1139, 25] on span "Publish" at bounding box center [1133, 24] width 41 height 13
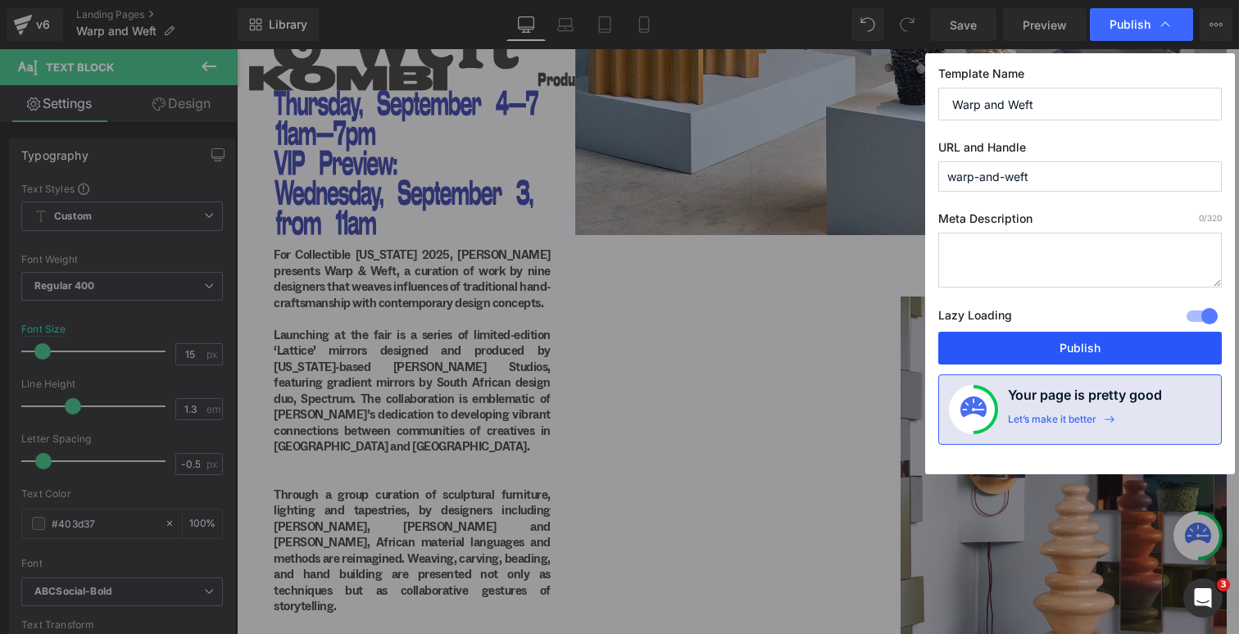
click at [1070, 343] on button "Publish" at bounding box center [1081, 348] width 284 height 33
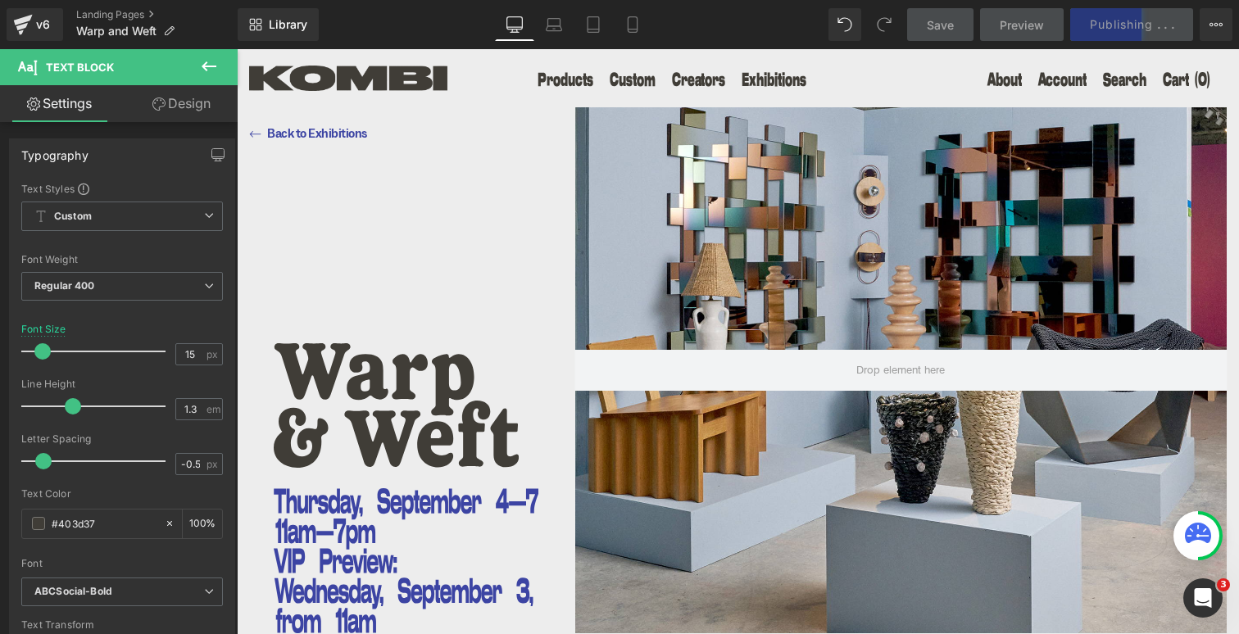
scroll to position [0, 0]
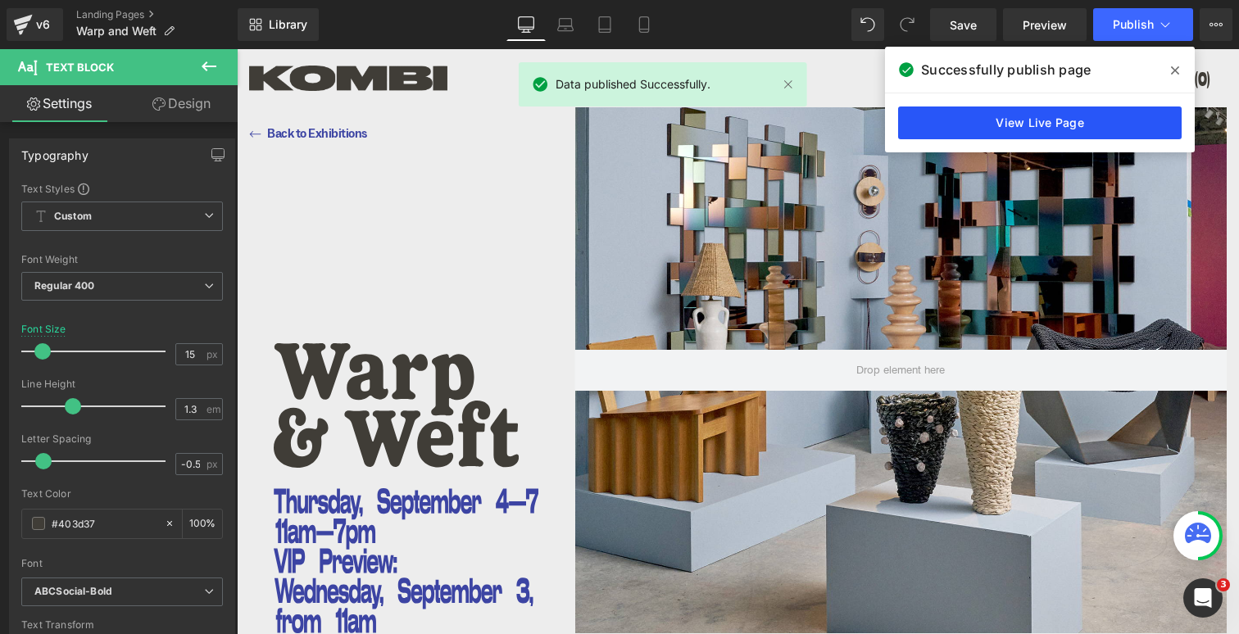
click at [1053, 132] on link "View Live Page" at bounding box center [1040, 123] width 284 height 33
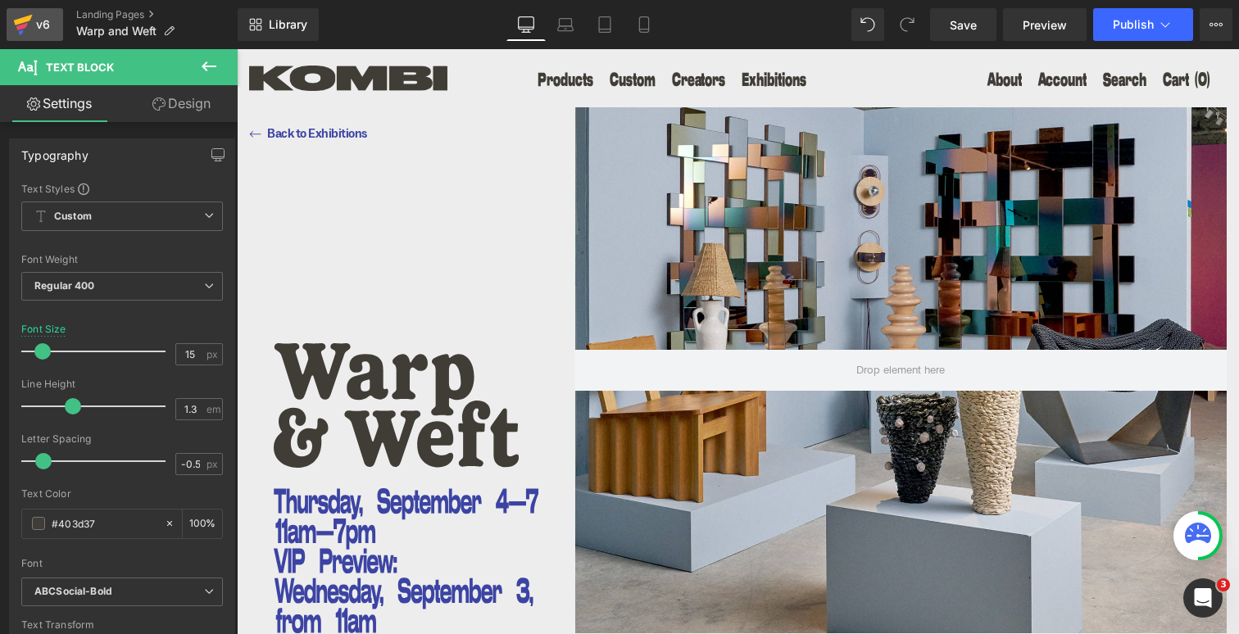
click at [39, 27] on div "v6" at bounding box center [43, 24] width 20 height 21
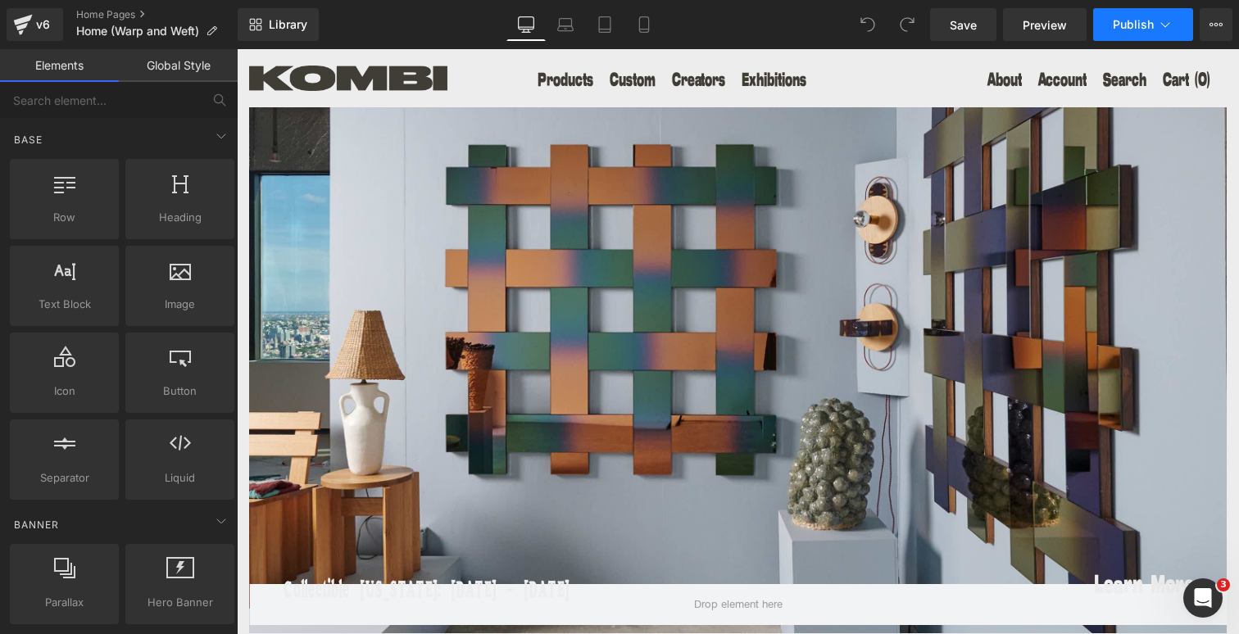
click at [1139, 21] on span "Publish" at bounding box center [1133, 24] width 41 height 13
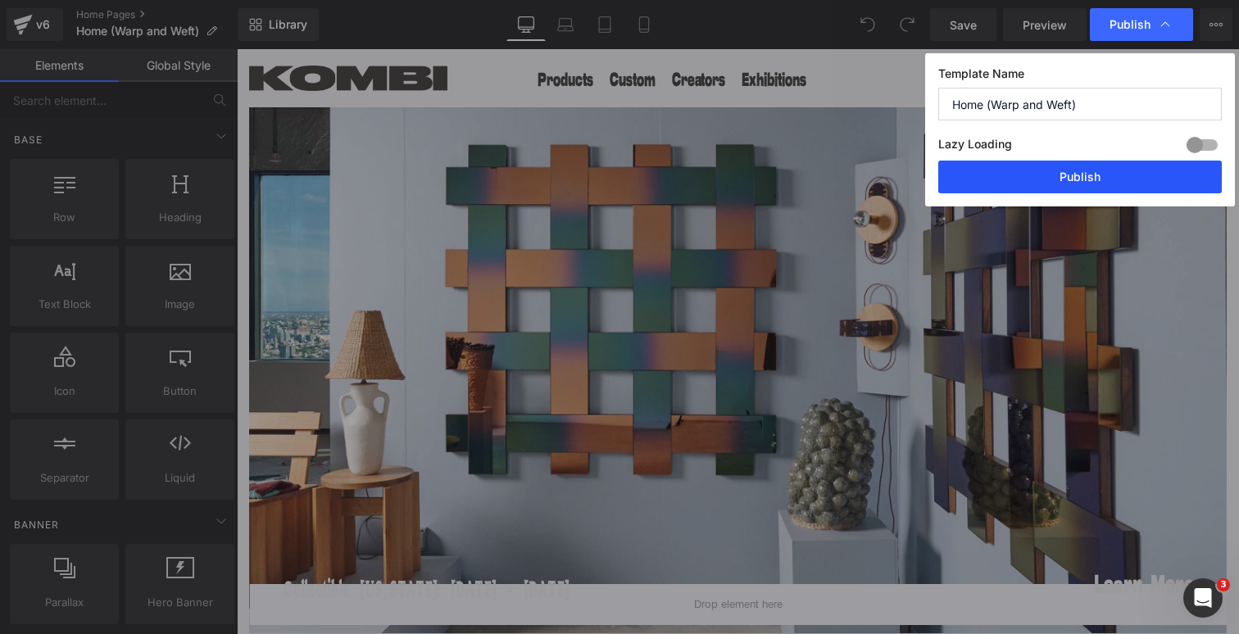
click at [1116, 182] on button "Publish" at bounding box center [1081, 177] width 284 height 33
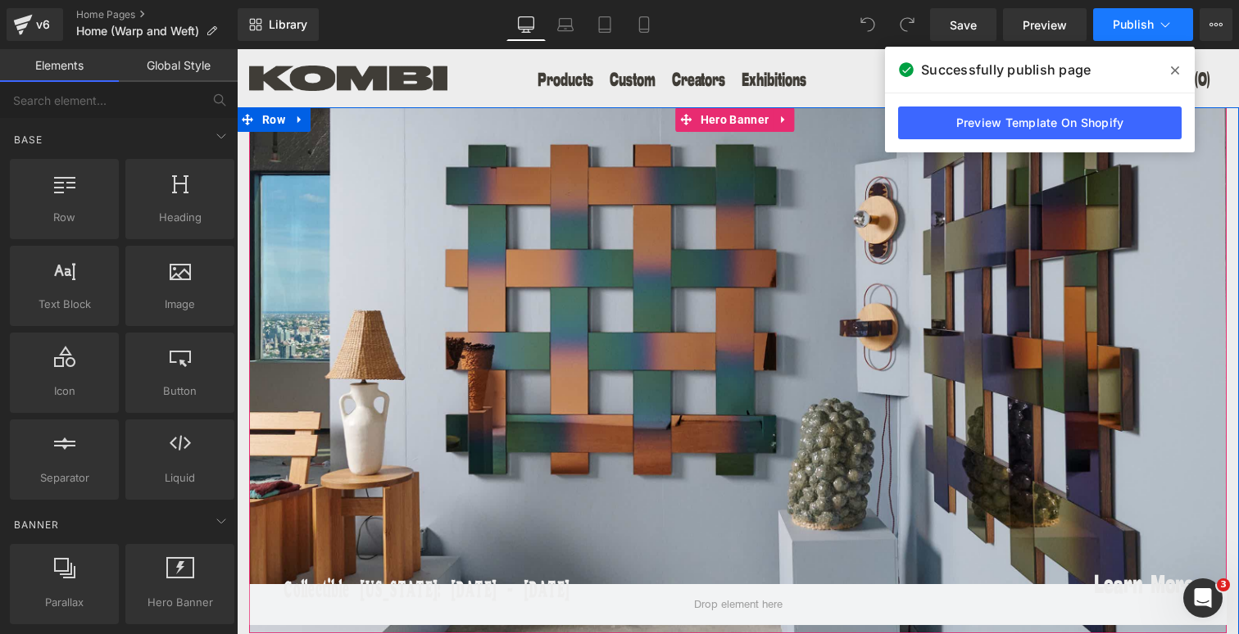
click at [1175, 25] on button "Publish" at bounding box center [1143, 24] width 100 height 33
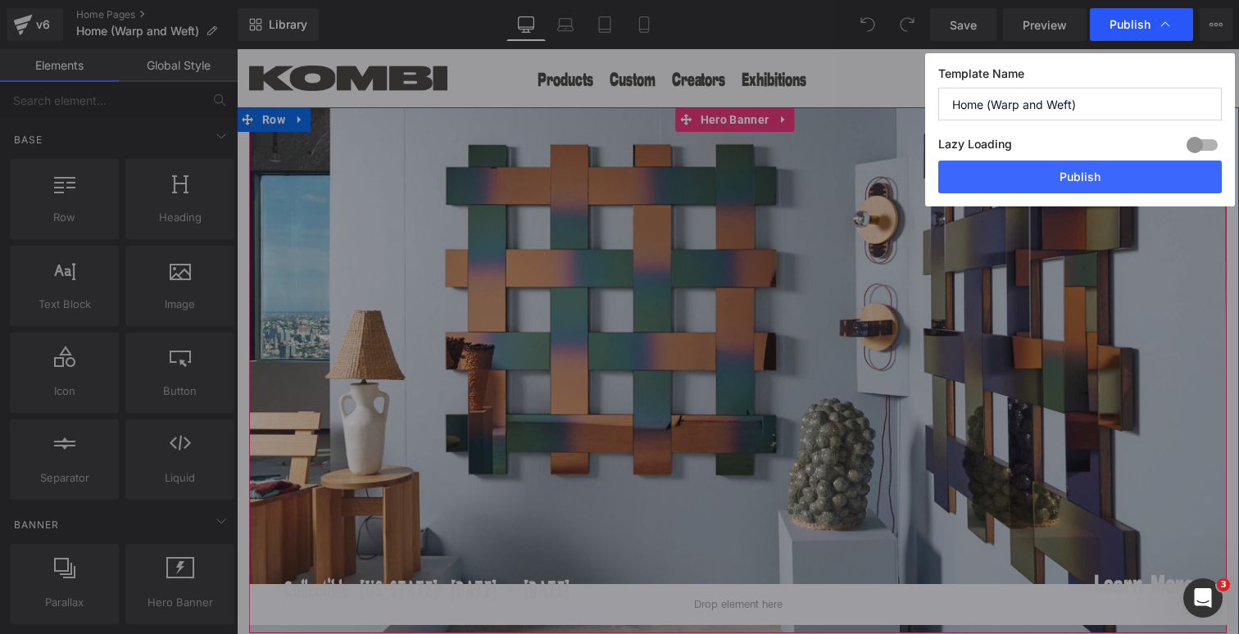
click at [1168, 28] on icon at bounding box center [1165, 24] width 16 height 16
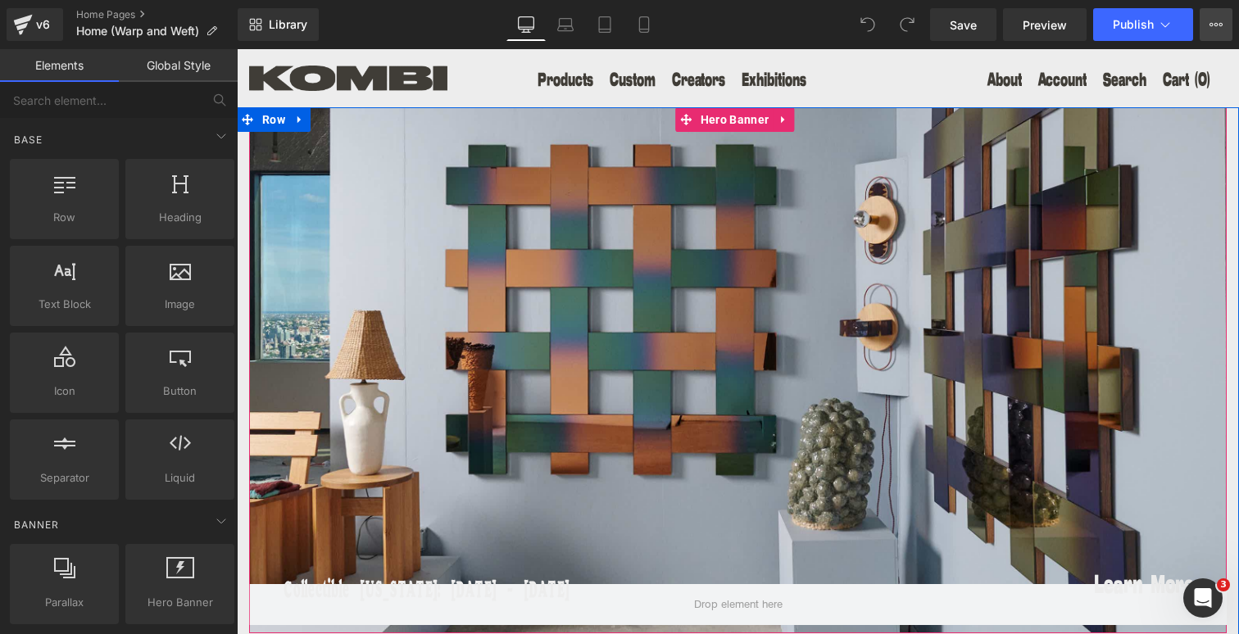
click at [1211, 21] on icon at bounding box center [1216, 24] width 13 height 13
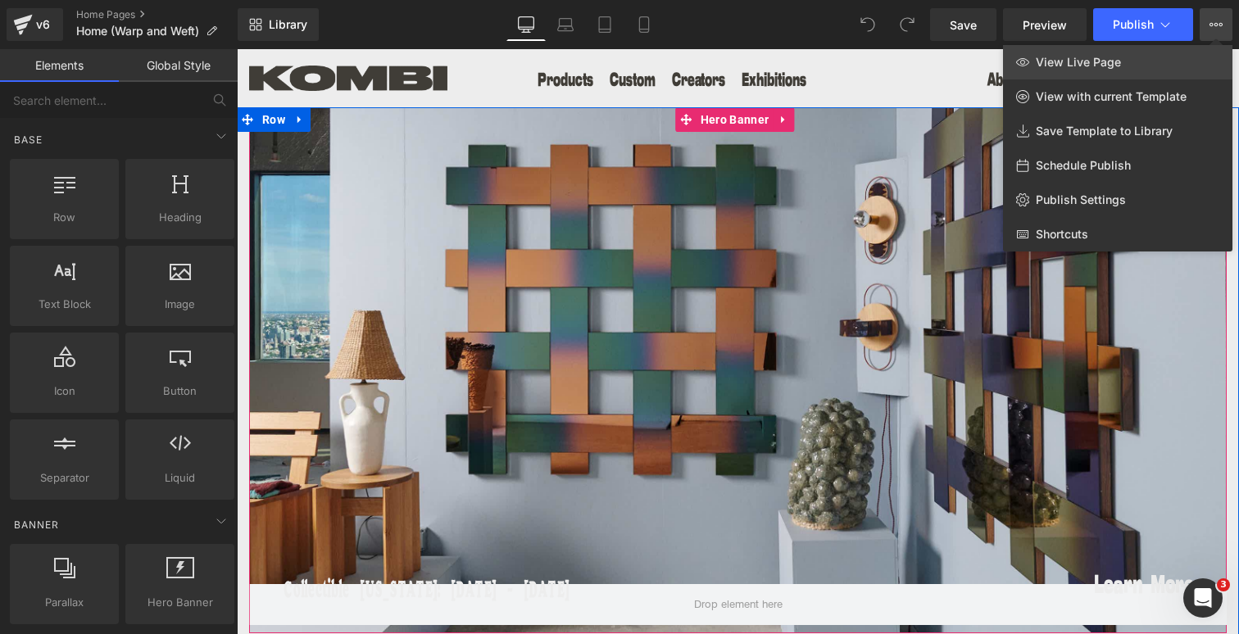
click at [1139, 62] on link "View Live Page" at bounding box center [1118, 62] width 230 height 34
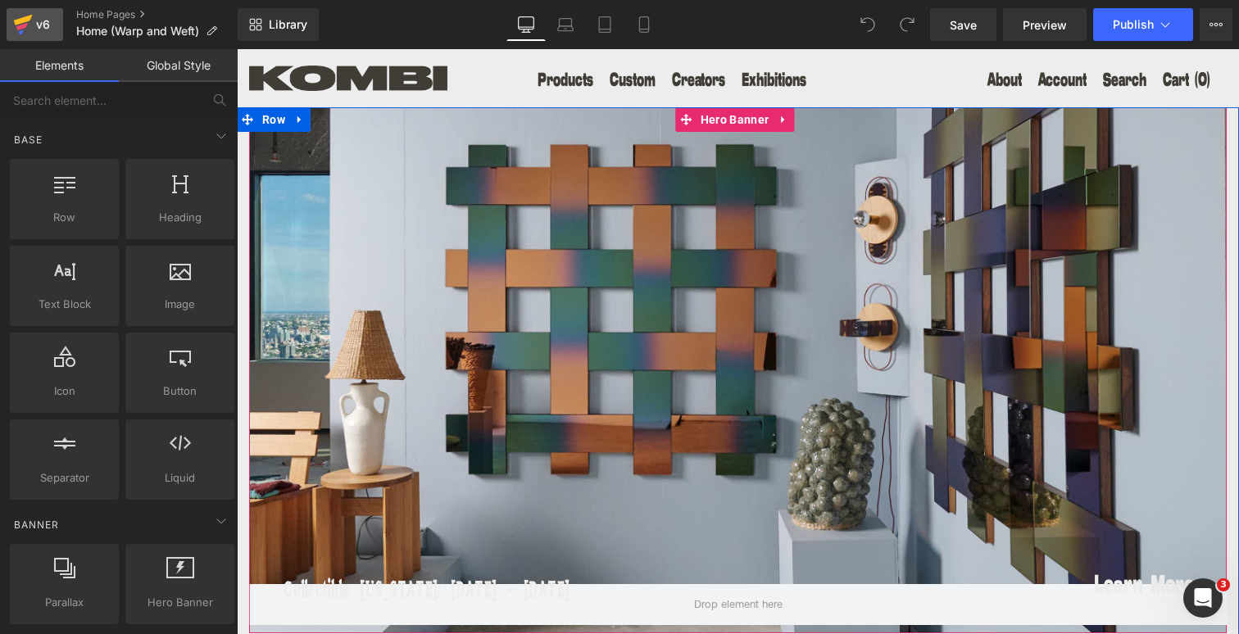
click at [41, 22] on div "v6" at bounding box center [43, 24] width 20 height 21
